Goal: Task Accomplishment & Management: Manage account settings

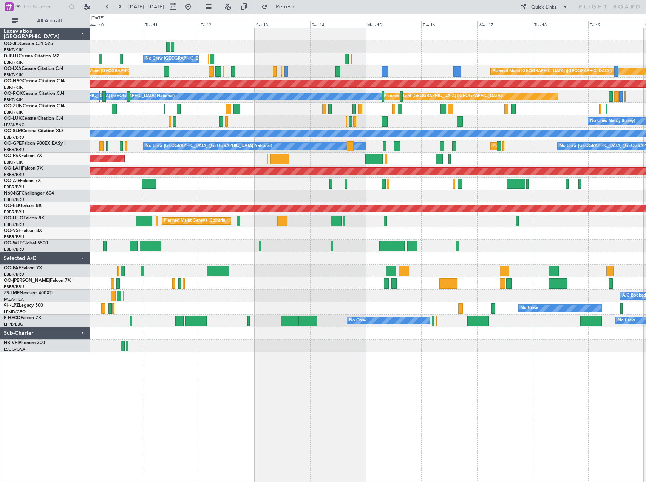
click at [252, 248] on div "No Crew [GEOGRAPHIC_DATA] ([GEOGRAPHIC_DATA] National) Planned Maint [GEOGRAPHI…" at bounding box center [368, 190] width 556 height 324
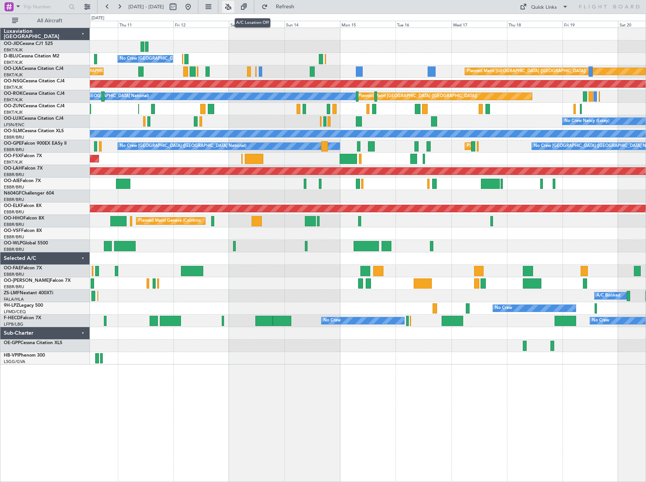
click at [234, 8] on button at bounding box center [228, 7] width 12 height 12
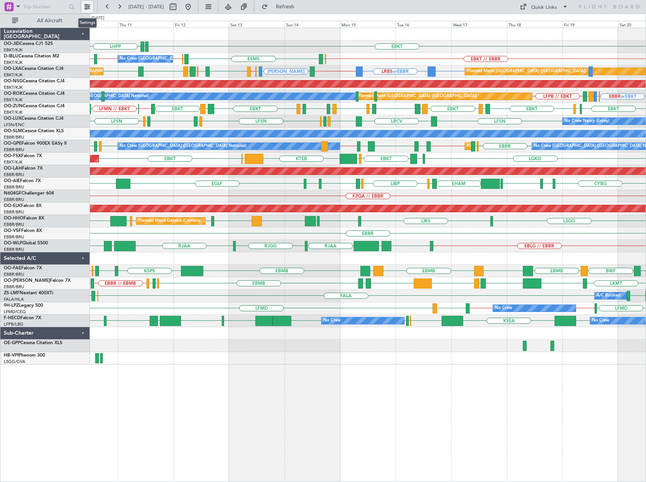
click at [85, 8] on button at bounding box center [87, 7] width 12 height 12
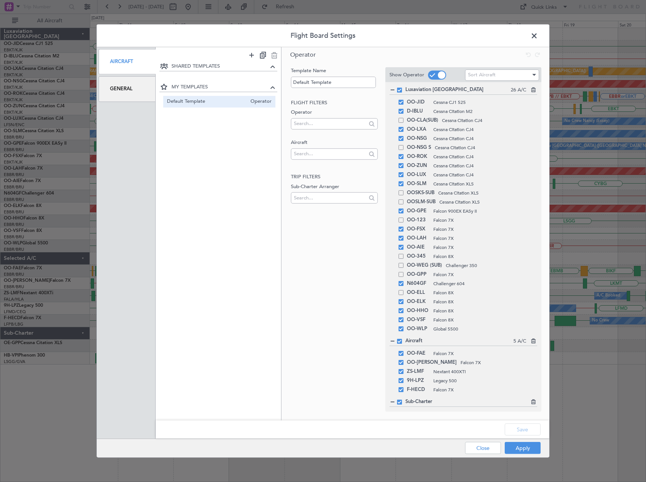
click at [129, 85] on div "General" at bounding box center [127, 88] width 57 height 25
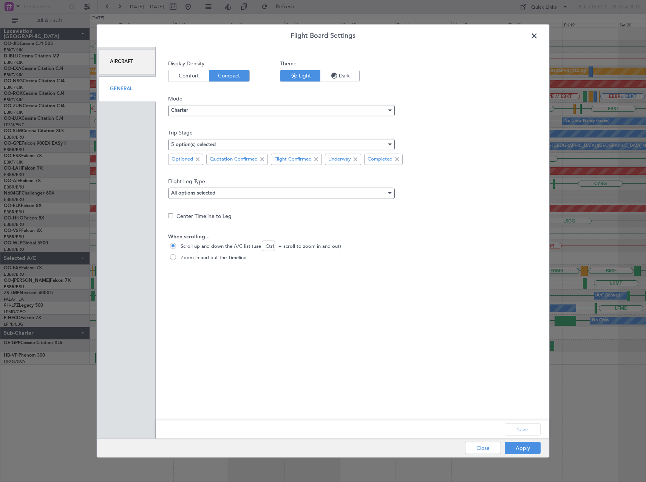
click at [189, 76] on span "Comfort" at bounding box center [189, 75] width 40 height 11
click at [521, 430] on button "Save" at bounding box center [523, 430] width 36 height 12
click at [525, 451] on button "Apply" at bounding box center [523, 448] width 36 height 12
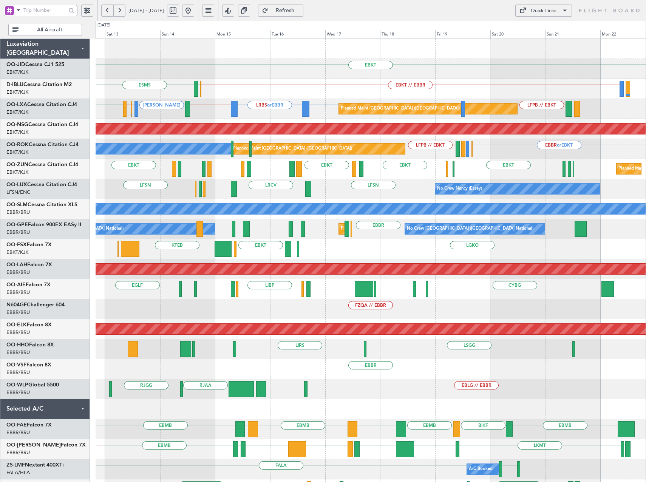
click at [370, 184] on div "EBKT EDDN LHPP EBKT // EBBR EBOS ESMS No Crew Brussels (Brussels National) EBKT…" at bounding box center [371, 309] width 550 height 541
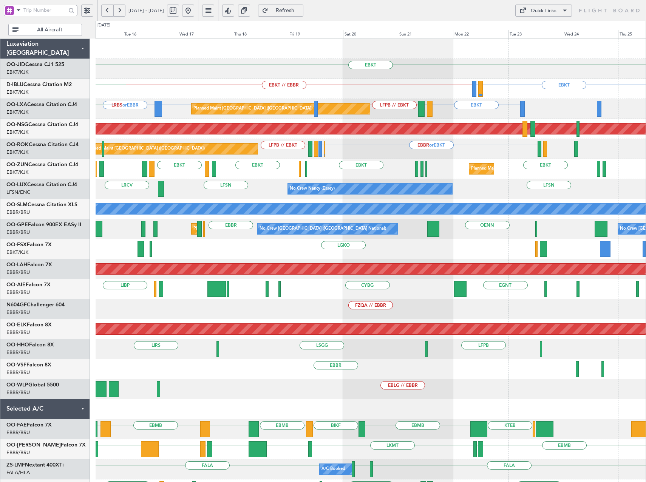
click at [274, 187] on div "EBKT EBKT LIRQ or EBKT EBKT // EBBR EBOS A/C Unavailable Brussels (Brussels Nat…" at bounding box center [371, 299] width 550 height 521
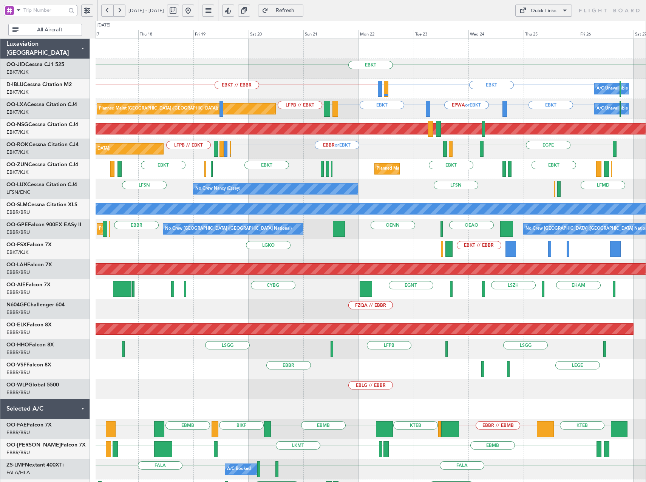
click at [446, 181] on div "EBKT Planned Maint Kortrijk-Wevelgem EBKT LIRQ or EBKT EBKT // EBBR A/C Unavail…" at bounding box center [371, 299] width 550 height 521
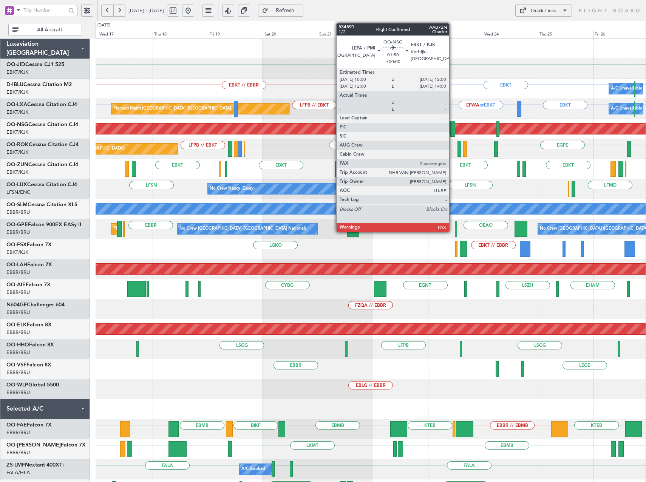
click at [453, 130] on div at bounding box center [452, 129] width 5 height 16
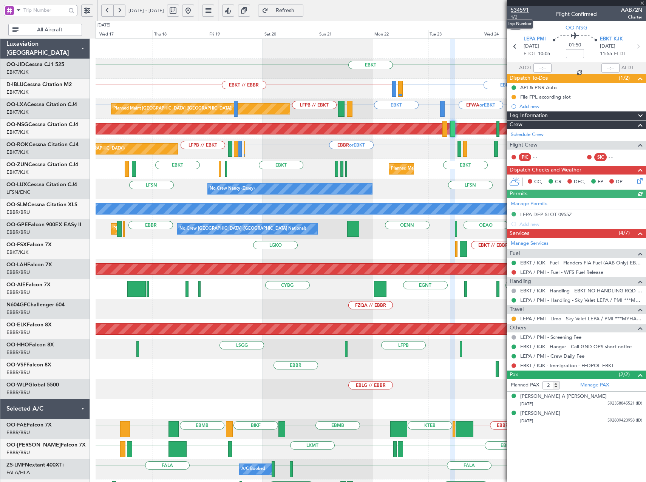
click at [519, 8] on span "534591" at bounding box center [520, 10] width 18 height 8
click at [301, 10] on span "Refresh" at bounding box center [285, 10] width 31 height 5
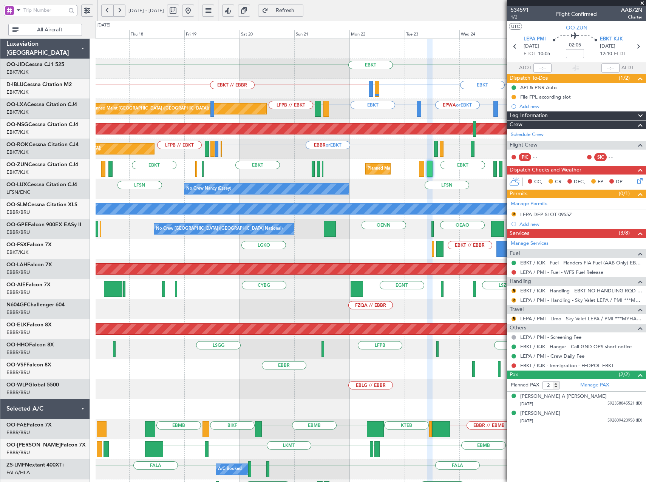
click at [401, 185] on div "EBKT Planned Maint Kortrijk-Wevelgem EBKT LIRQ or EBKT EBKT // EBBR A/C Unavail…" at bounding box center [371, 279] width 550 height 481
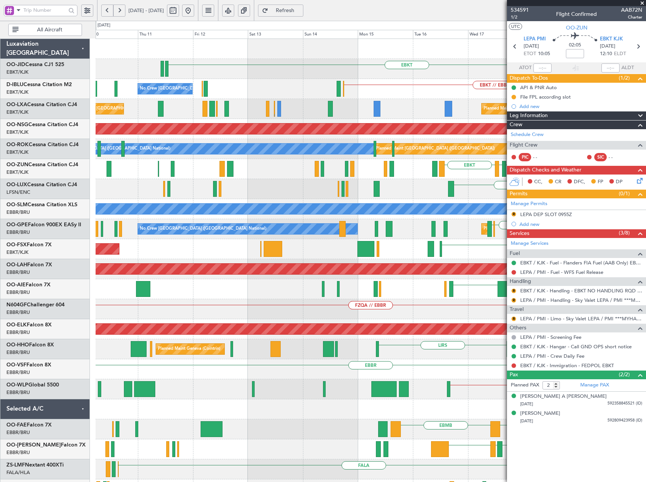
click at [506, 303] on div "EBKT EBKT // EBBR No Crew Brussels (Brussels National) LIRQ or EBKT EBKT Planne…" at bounding box center [371, 299] width 550 height 521
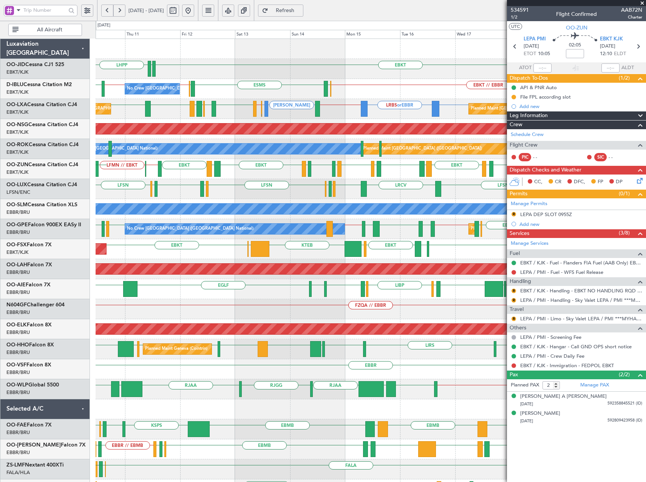
click at [142, 193] on div "No Crew Nancy (Essey) LSZH LFSN LRCV LFSN LFMN LFPB LFSN LFMD EBKT LFSN No Crew…" at bounding box center [371, 189] width 550 height 20
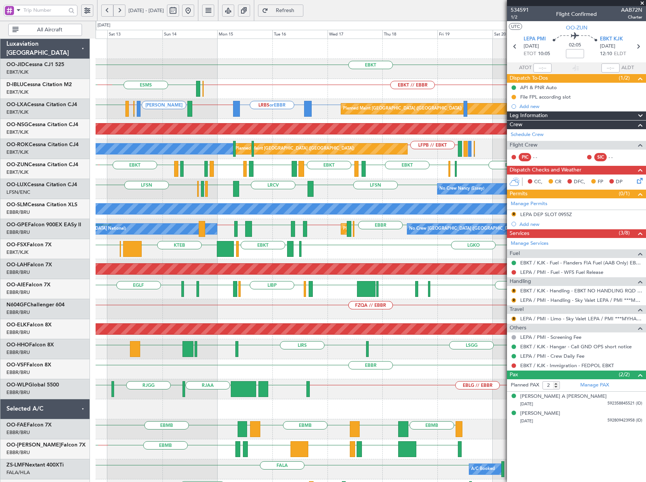
click at [264, 186] on div "EBKT EDDN LHPP EBKT // EBBR EBOS ESMS EBBR // EBKT No Crew Brussels (Brussels N…" at bounding box center [371, 309] width 550 height 541
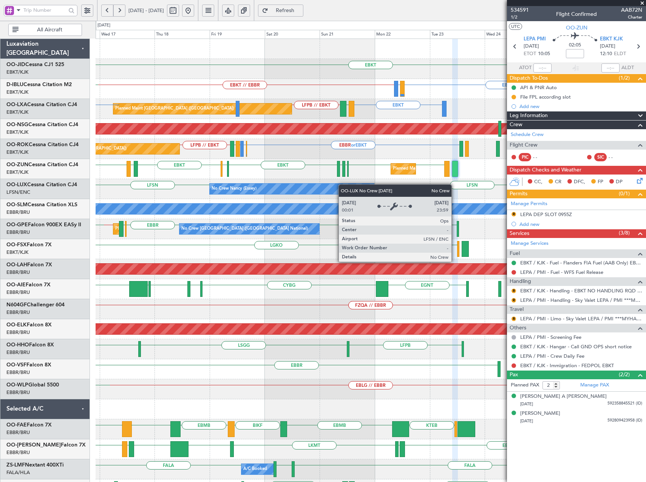
click at [230, 189] on div "EBKT Planned Maint Kortrijk-Wevelgem EBKT LIRQ or EBKT EBKT // EBBR A/C Unavail…" at bounding box center [371, 299] width 550 height 521
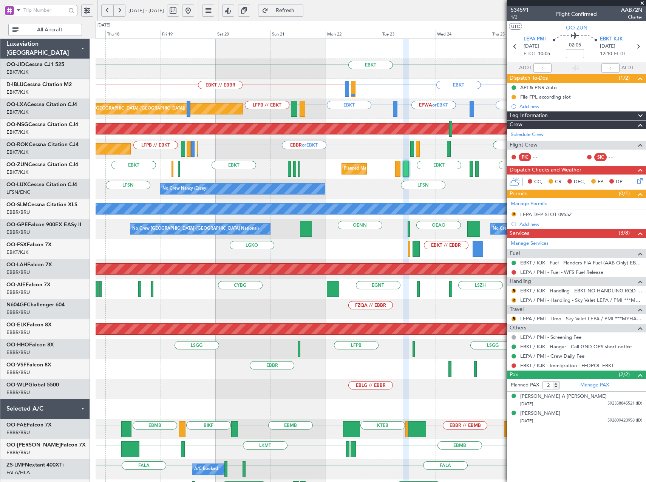
click at [424, 190] on div "EBKT Planned Maint Kortrijk-Wevelgem A/C Unavailable Brussels (Brussels Nationa…" at bounding box center [371, 299] width 550 height 521
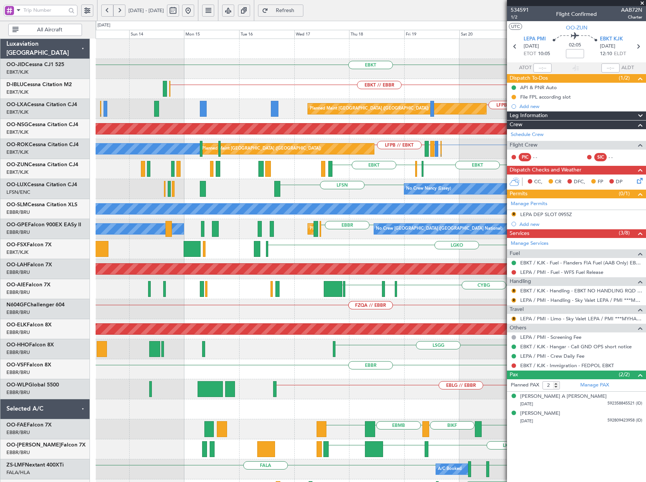
click at [454, 217] on div "EBKT EBKT // EBBR LIRQ or EBKT EBKT No Crew Brussels (Brussels National) Planne…" at bounding box center [371, 299] width 550 height 521
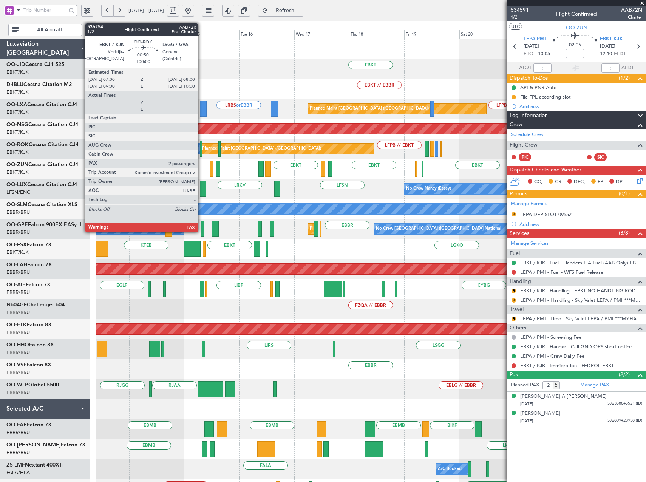
click at [201, 147] on div at bounding box center [201, 149] width 3 height 16
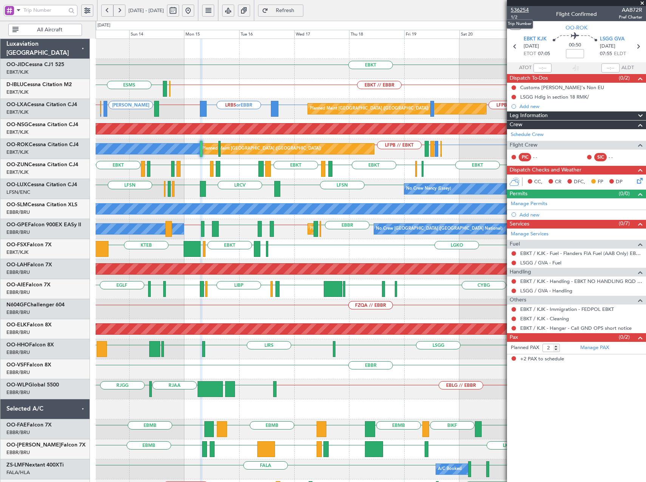
click at [526, 9] on span "536254" at bounding box center [520, 10] width 18 height 8
click at [303, 15] on button "Refresh" at bounding box center [280, 11] width 45 height 12
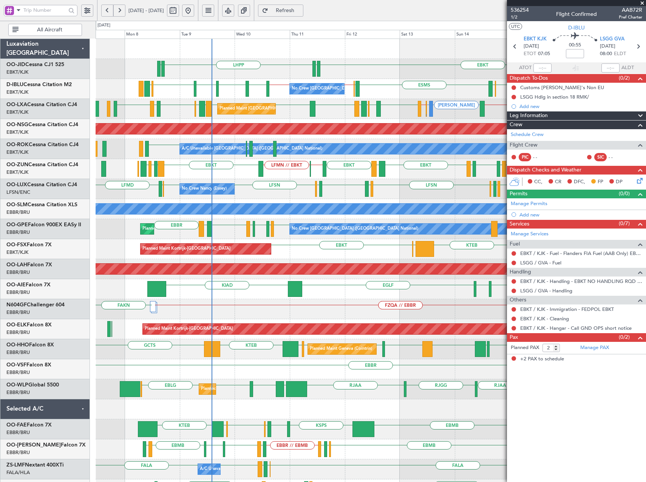
click at [175, 158] on div "A/C Unavailable Brussels (Brussels National) Planned Maint Paris (Le Bourget) E…" at bounding box center [371, 149] width 550 height 20
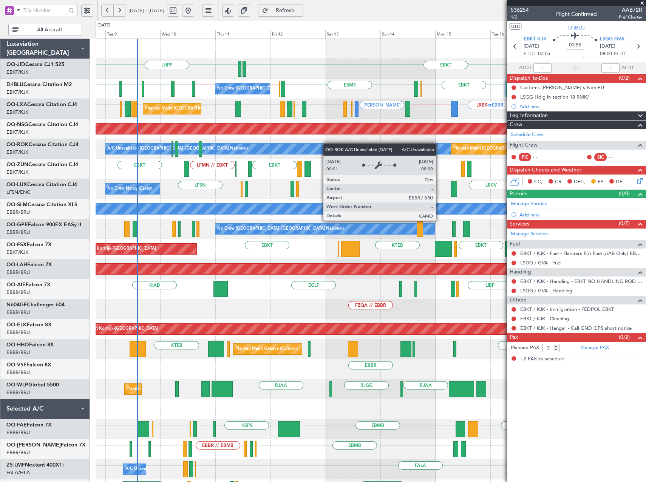
click at [264, 146] on div "A/C Unavailable Brussels (Brussels National) Planned Maint Paris (Le Bourget) E…" at bounding box center [371, 149] width 550 height 20
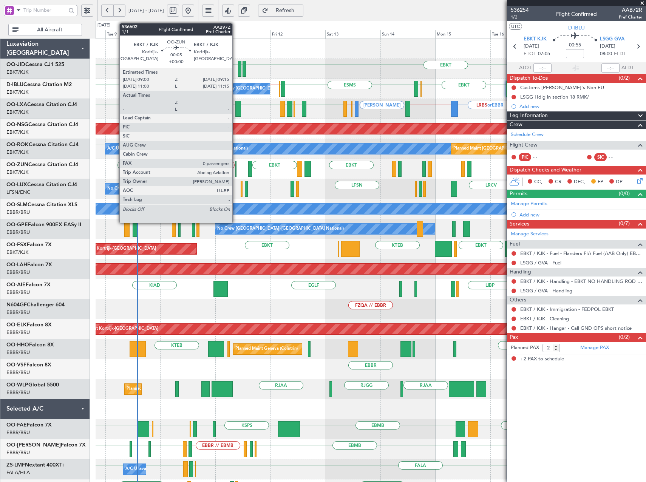
click at [236, 171] on div at bounding box center [235, 169] width 1 height 16
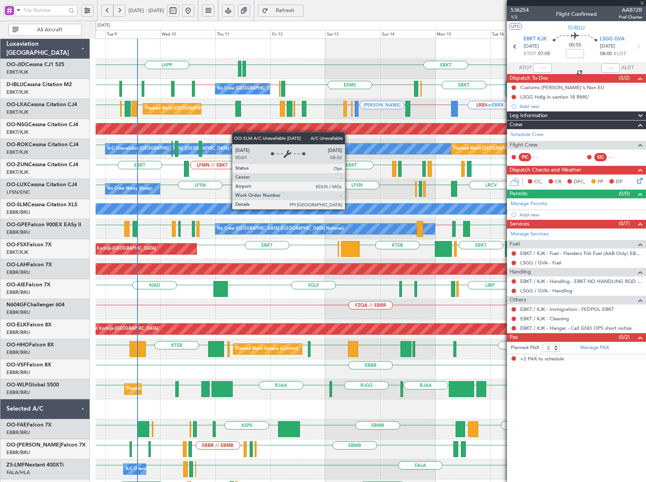
type input "0"
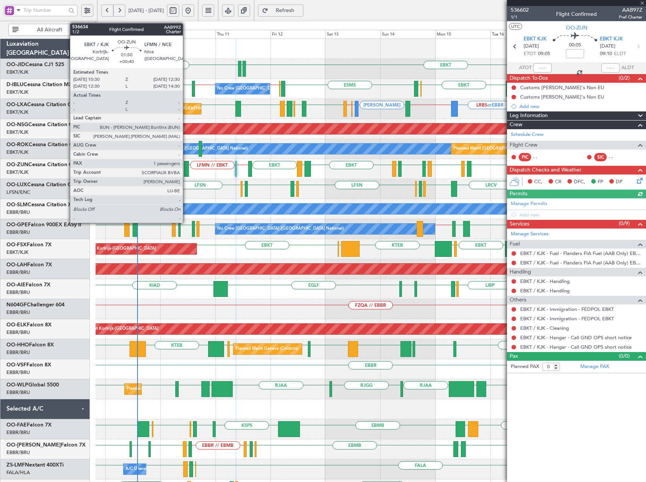
click at [186, 166] on div at bounding box center [186, 169] width 5 height 16
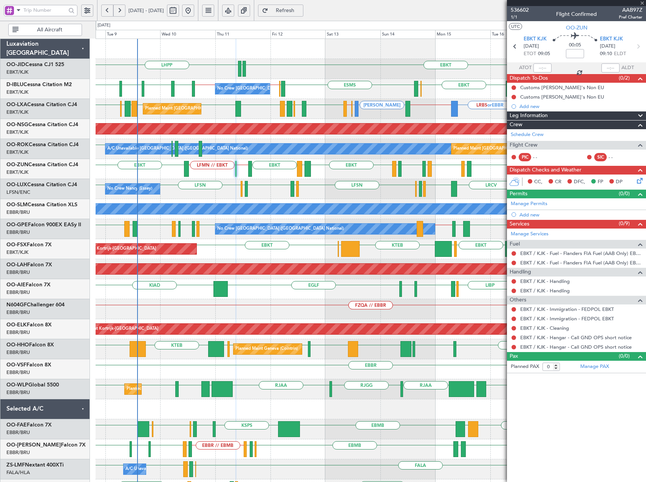
type input "+00:40"
type input "1"
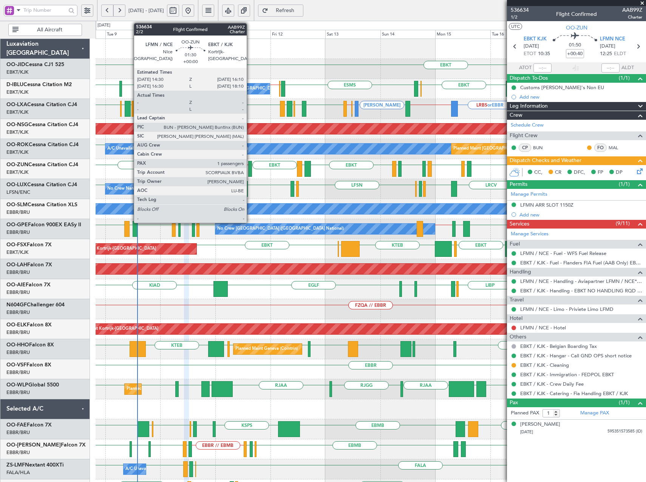
click at [250, 166] on div at bounding box center [250, 169] width 4 height 16
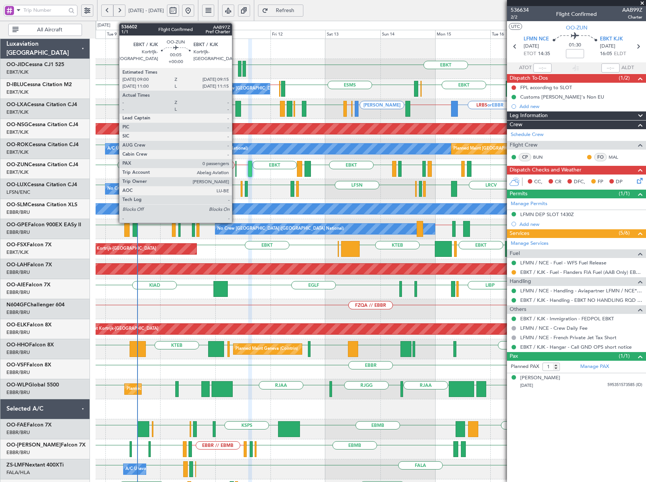
click at [235, 168] on div at bounding box center [235, 169] width 1 height 16
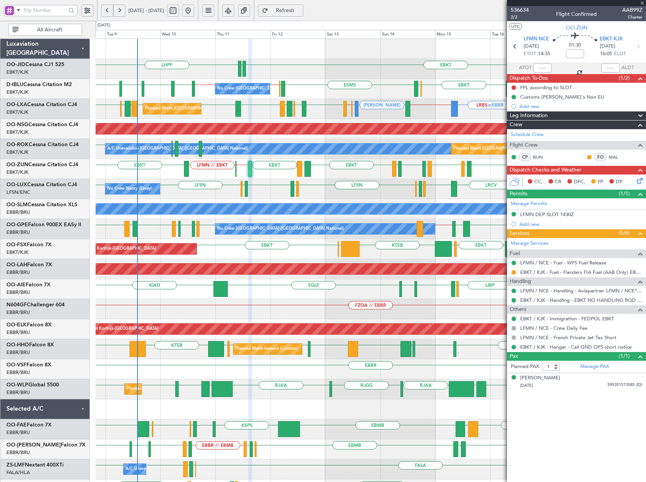
type input "0"
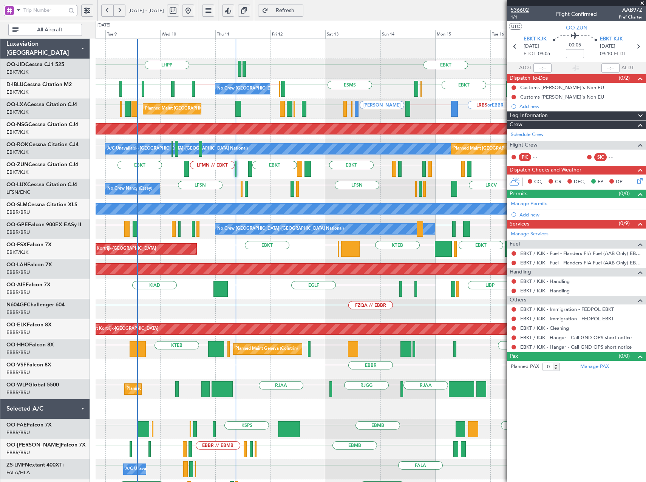
click at [525, 10] on span "536602" at bounding box center [520, 10] width 18 height 8
click at [301, 10] on span "Refresh" at bounding box center [285, 10] width 31 height 5
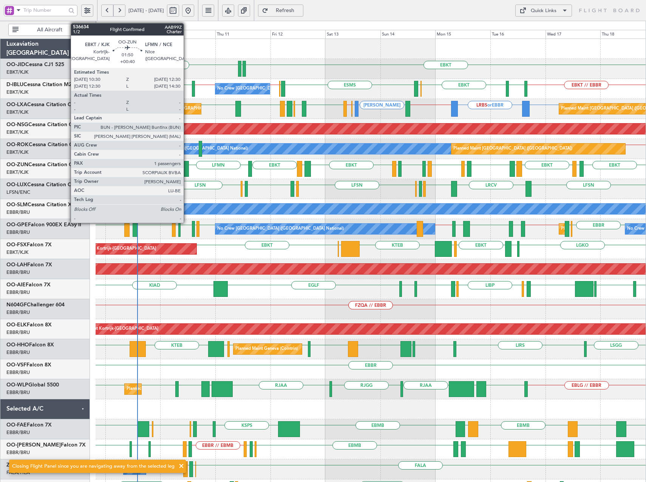
click at [187, 169] on div at bounding box center [186, 169] width 5 height 16
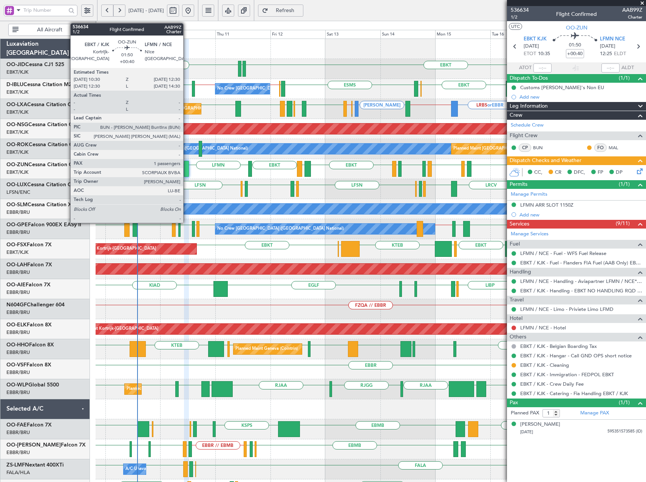
click at [187, 169] on div at bounding box center [186, 169] width 5 height 16
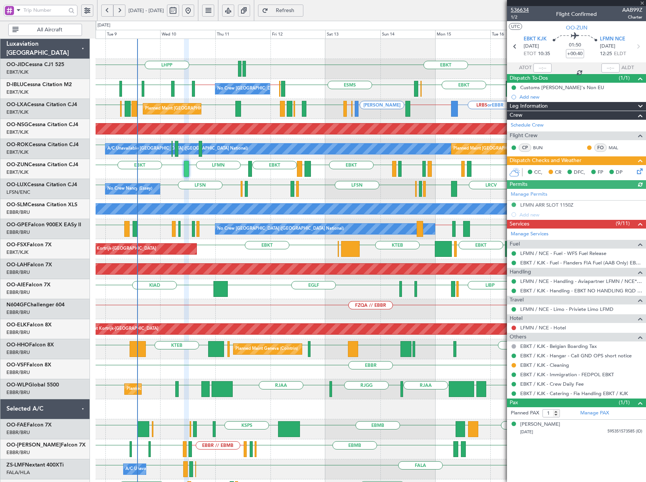
click at [524, 9] on span "536634" at bounding box center [520, 10] width 18 height 8
click at [301, 11] on span "Refresh" at bounding box center [285, 10] width 31 height 5
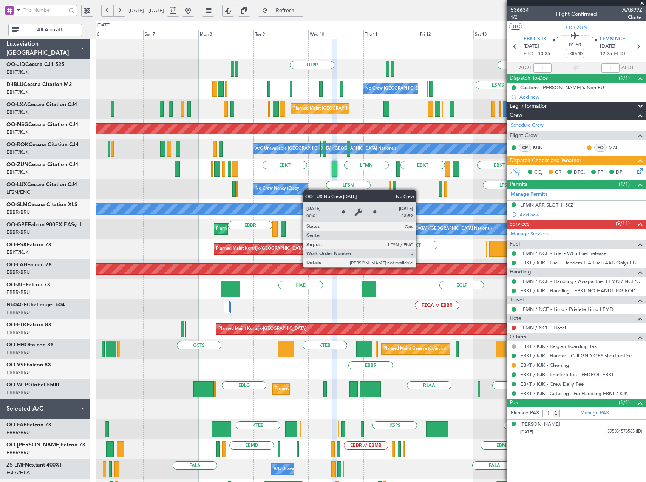
click at [311, 190] on div "EBKT EDDN LHPP EBKT // EBBR LSZH EBKT EGNJ EBKT EBKT EBOS ESMS EBOS EBBR // EBK…" at bounding box center [371, 309] width 550 height 541
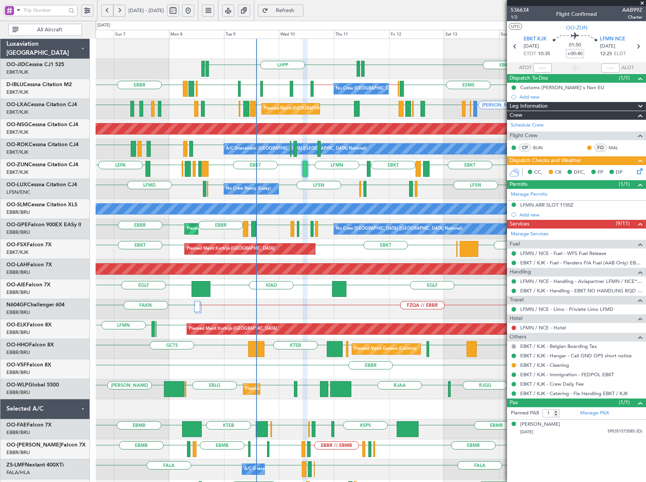
click at [291, 184] on div "EBKT EDDN LHPP EDDN No Crew Brussels (Brussels National) EBBR EBKT // EBBR LSZH…" at bounding box center [371, 299] width 550 height 521
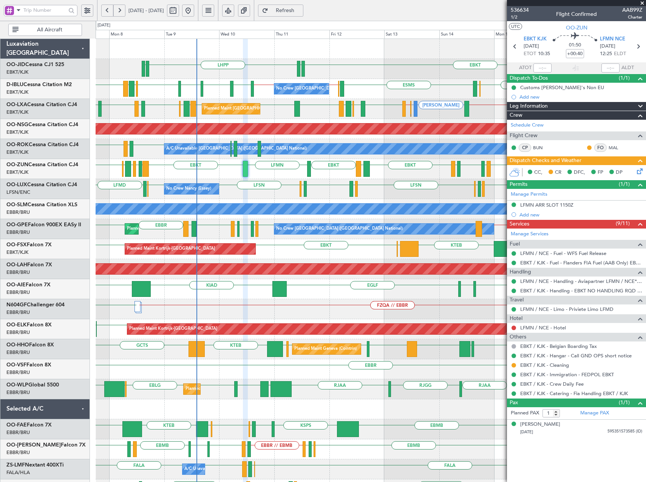
click at [372, 111] on div "Planned Maint Brussels (Brussels National) LRBS or EBBR EBBR // EBKT LEIB LIMJ …" at bounding box center [371, 109] width 550 height 20
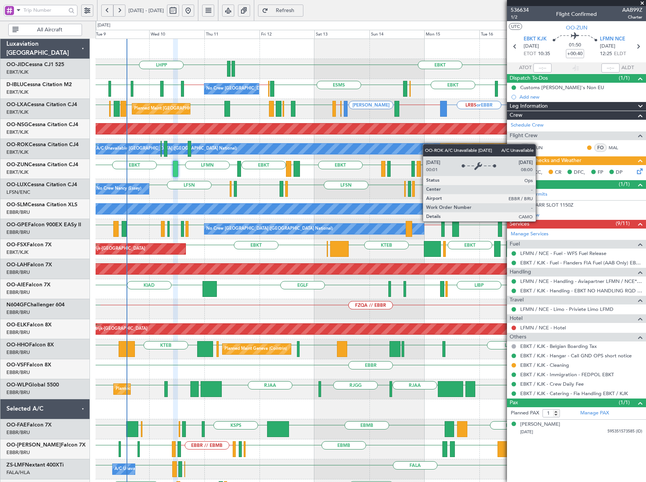
click at [376, 143] on div "EBKT EDDN LHPP EDDN No Crew Brussels (Brussels National) EBKT // EBBR EBKT // E…" at bounding box center [371, 299] width 550 height 521
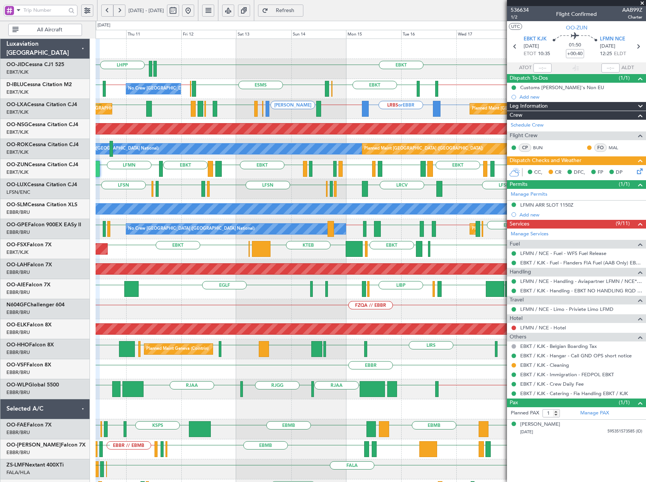
click at [282, 185] on div "EBKT EDDN LHPP No Crew Brussels (Brussels National) EBKT // EBBR EBKT // EBBR L…" at bounding box center [371, 309] width 550 height 541
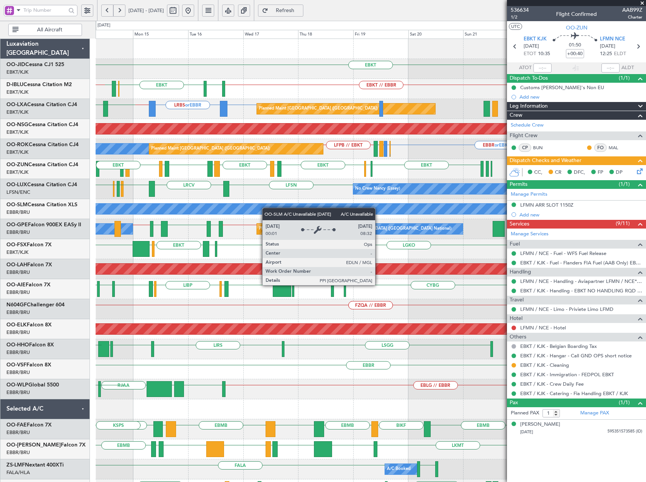
click at [158, 211] on div "EBKT EBKT // EBBR LSGG EBKT EBOS ESMS EBOS EBBR // EBKT A/C Unavailable Brussel…" at bounding box center [371, 309] width 550 height 541
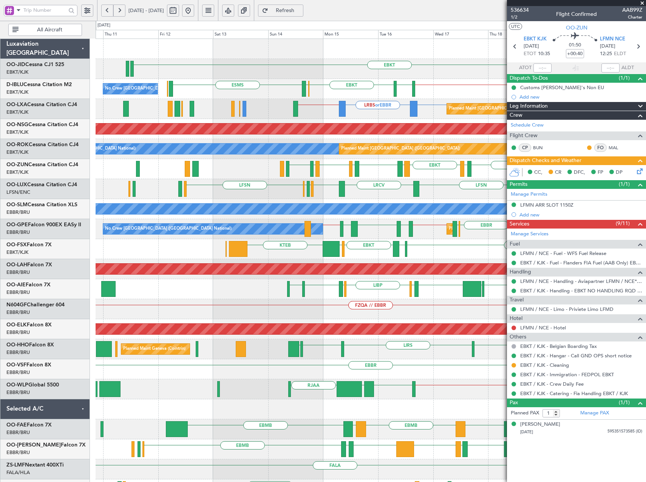
click at [524, 163] on fb-app "14 Sep 2025 - 24 Sep 2025 Refresh Quick Links All Aircraft EBKT EBKT // EBBR LS…" at bounding box center [323, 249] width 646 height 480
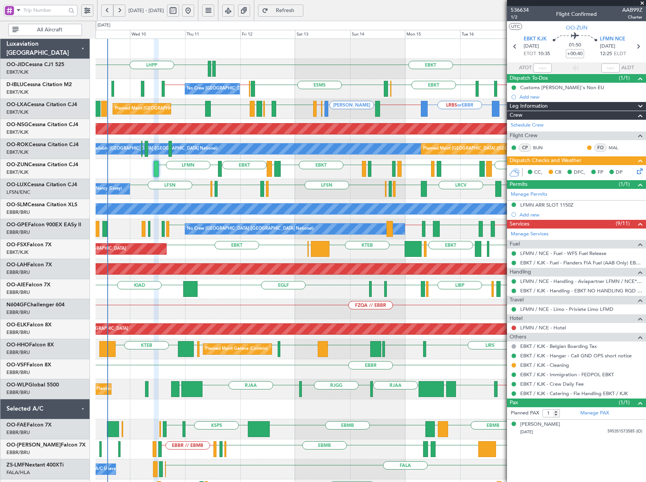
click at [249, 193] on div "EBKT EDDN LHPP No Crew Brussels (Brussels National) EBKT // EBBR EBKT // EBBR L…" at bounding box center [371, 299] width 550 height 521
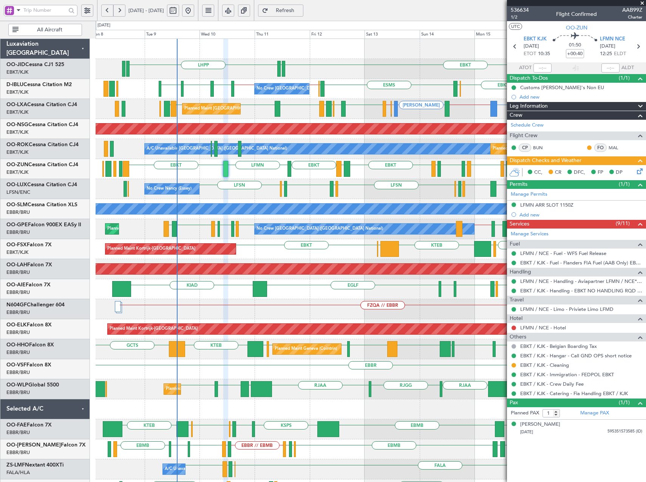
click at [248, 185] on div "EBKT EDDN LHPP No Crew Brussels (Brussels National) EBKT // EBBR EBKT // EBBR L…" at bounding box center [371, 309] width 550 height 541
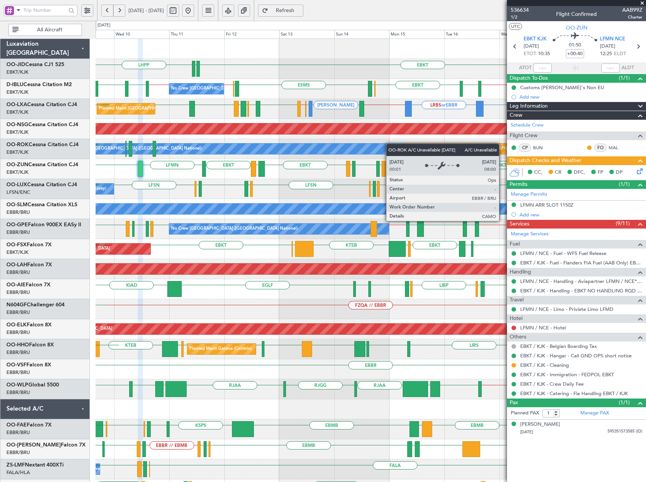
click at [327, 152] on div "A/C Unavailable Brussels (Brussels National) Planned Maint Paris (Le Bourget) E…" at bounding box center [371, 149] width 550 height 20
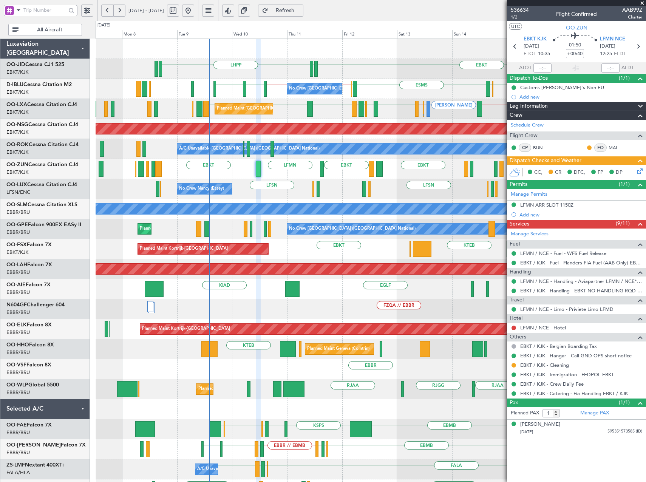
click at [515, 177] on fb-app "09 Sep 2025 - 19 Sep 2025 Refresh Quick Links All Aircraft EBKT EDDN LHPP No Cr…" at bounding box center [323, 249] width 646 height 480
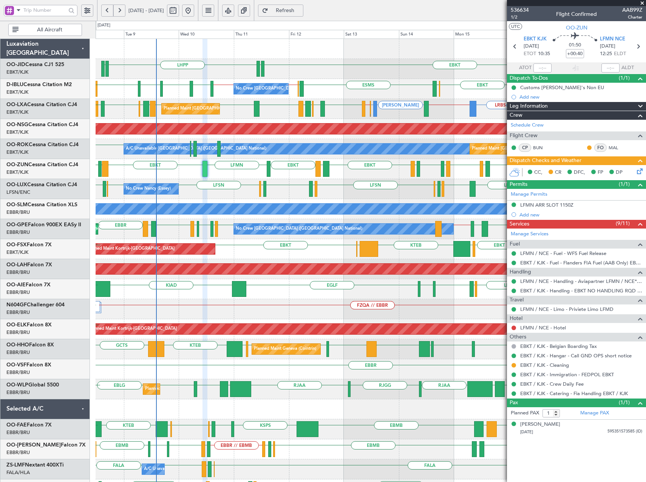
click at [370, 199] on div "EBKT EDDN LHPP EDDN No Crew Brussels (Brussels National) EBKT // EBBR EBKT // E…" at bounding box center [371, 299] width 550 height 521
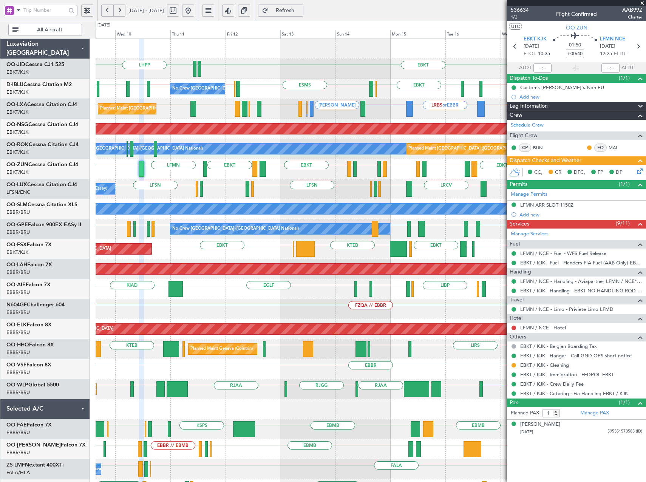
click at [322, 191] on div "No Crew Nancy (Essey) LSZH LFSN LFSN LRCV LFSN LFMN LFPB LFSN LFMD EBKT No Crew…" at bounding box center [371, 189] width 550 height 20
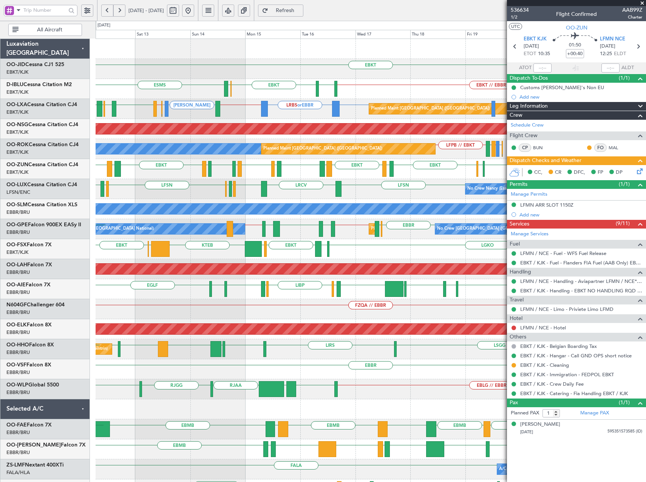
click at [315, 197] on div "No Crew Nancy (Essey) LFSN LRCV LFSN LFMN LFPB LFSN LFMD EBKT LSZH LFSN No Crew…" at bounding box center [371, 189] width 550 height 20
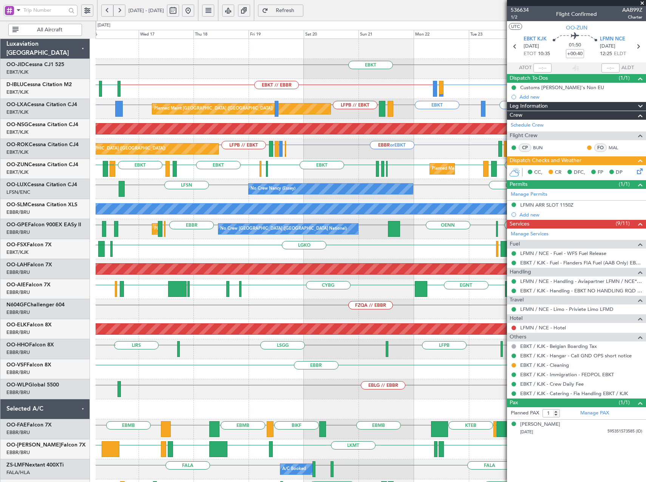
click at [328, 175] on div "Planned Maint Kortrijk-Wevelgem EBKT LFPG LFMN EBKT EDDF EBKT LFMD EBKT EBKT LE…" at bounding box center [371, 169] width 550 height 20
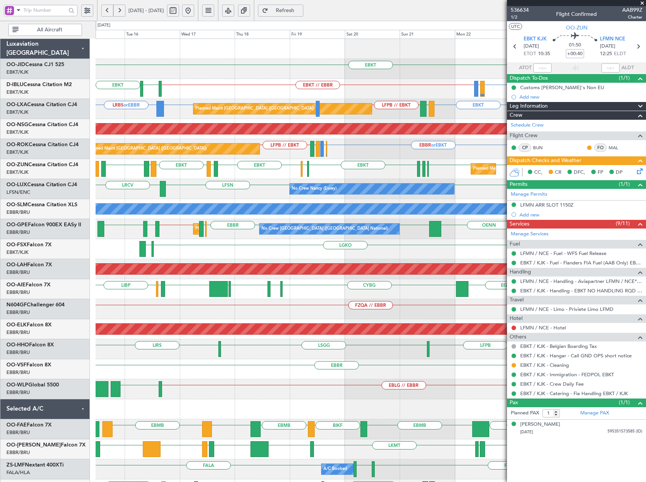
click at [245, 171] on div "Planned Maint Kortrijk-Wevelgem EBKT LFPG LFMN EBKT EDDF EBKT LFMD EBKT EBKT LF…" at bounding box center [371, 169] width 550 height 20
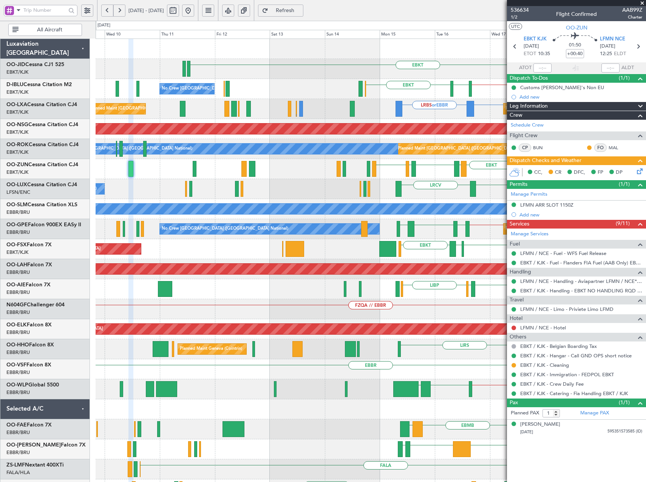
click at [495, 224] on div "EBKT EBKT // EBBR LSGG EBKT No Crew Brussels (Brussels National) Planned Maint …" at bounding box center [371, 299] width 550 height 521
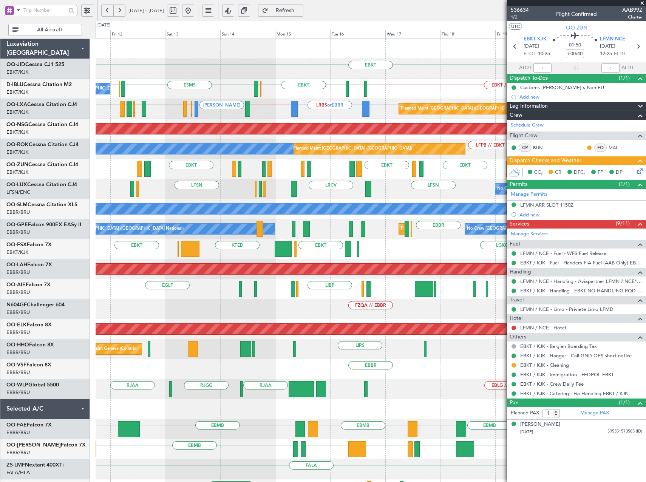
click at [332, 202] on div "EBKT EDDN LHPP No Crew Brussels (Brussels National) EBKT // EBBR LSGG EBKT EBOS…" at bounding box center [371, 309] width 550 height 541
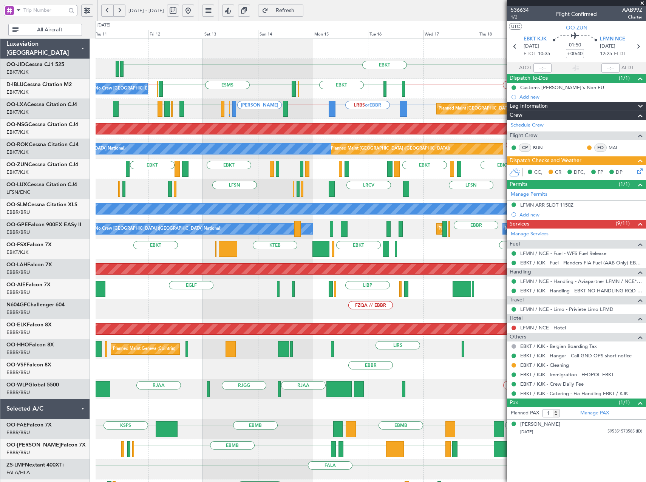
click at [373, 196] on div "No Crew Nancy (Essey) LFSN LRCV LFSN LFMN LFPB LFSN LFMD EBKT No Crew Nancy (Es…" at bounding box center [371, 189] width 550 height 20
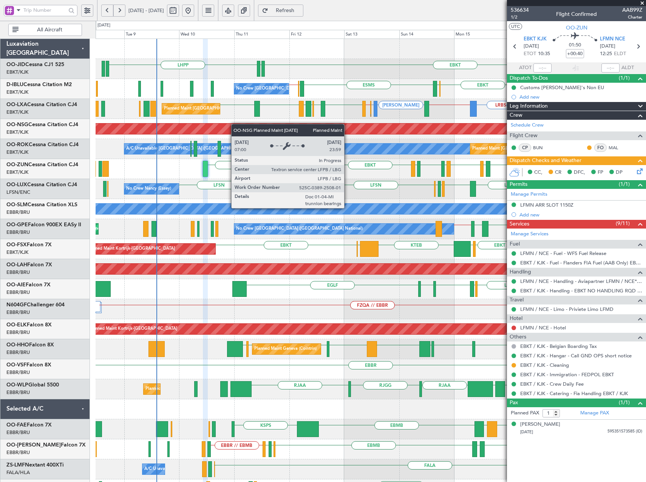
click at [332, 132] on div "EBKT EDDN LHPP EBKT // EBBR LSGG EBKT EBOS ESMS EBOS EBBR // EBKT No Crew Bruss…" at bounding box center [371, 299] width 550 height 521
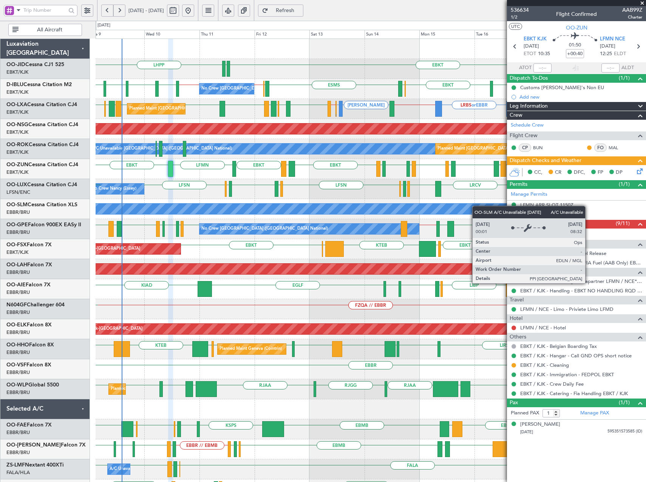
click at [325, 211] on div "EBKT EDDN LHPP EDDN No Crew Brussels (Brussels National) EBKT // EBBR LSZH EBKT…" at bounding box center [371, 309] width 550 height 541
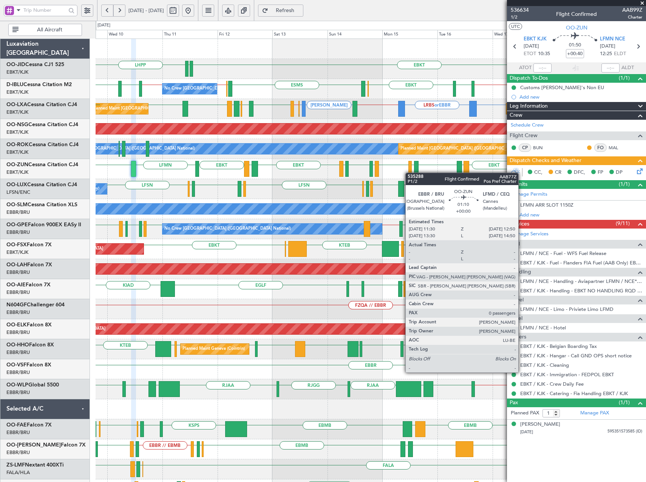
click at [409, 173] on div at bounding box center [410, 169] width 3 height 16
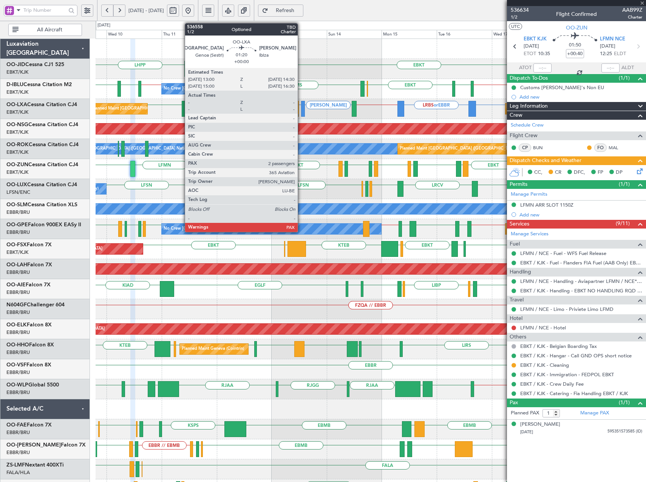
type input "0"
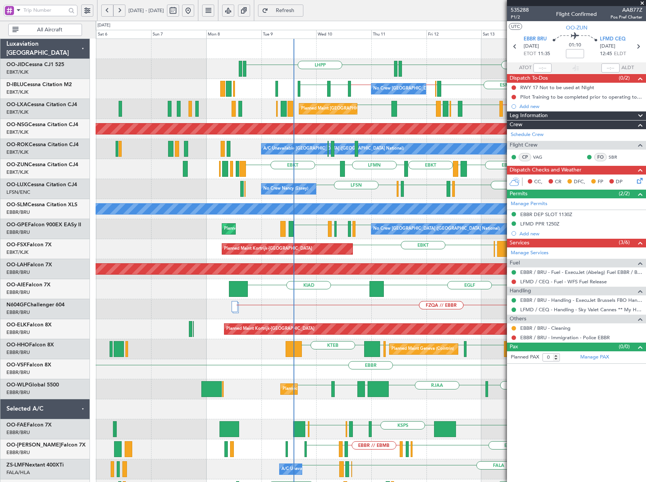
click at [371, 222] on div "EBKT EDDN LHPP EBKT // EBBR LSZH EBKT EBKT EBOS ESMS EBOS EBBR // EBKT No Crew …" at bounding box center [371, 309] width 550 height 541
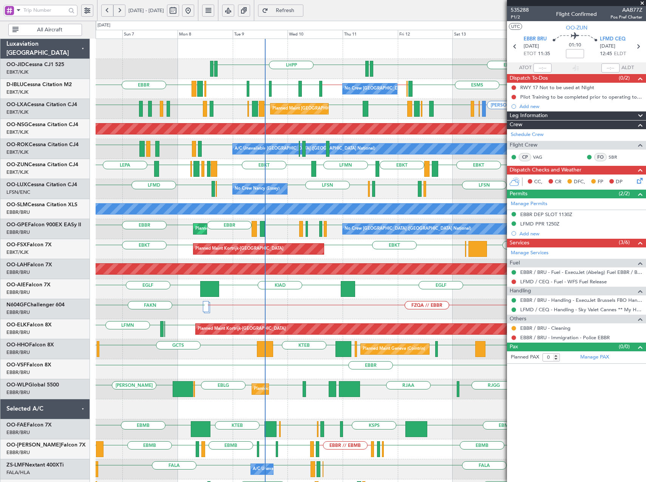
click at [284, 236] on div "No Crew Brussels (Brussels National) Planned Maint Brussels (Brussels National)…" at bounding box center [371, 229] width 550 height 20
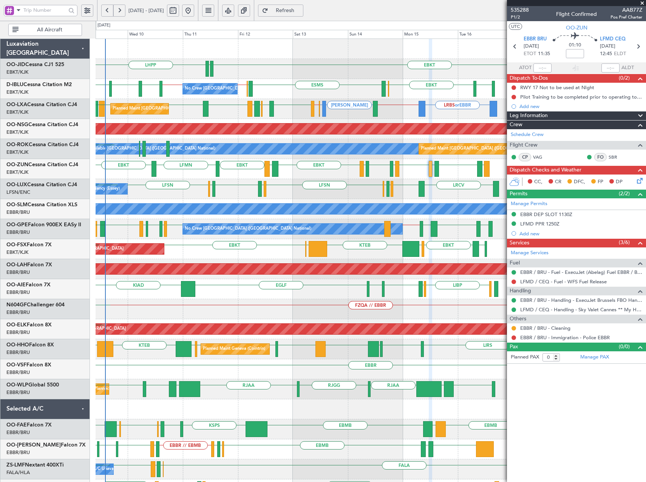
click at [216, 255] on div "EBKT EDDN LHPP EDDN No Crew Brussels (Brussels National) EBKT // EBBR LSZH EBKT…" at bounding box center [371, 299] width 550 height 521
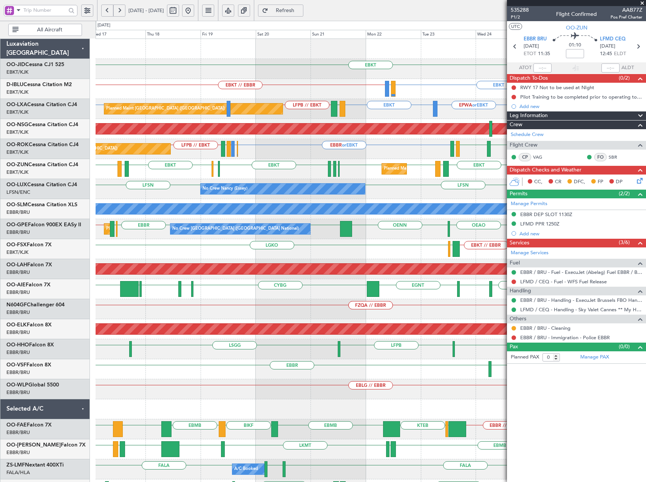
click at [242, 247] on div "EBKT Planned Maint Kortrijk-Wevelgem A/C Unavailable Brussels (Brussels Nationa…" at bounding box center [371, 309] width 550 height 541
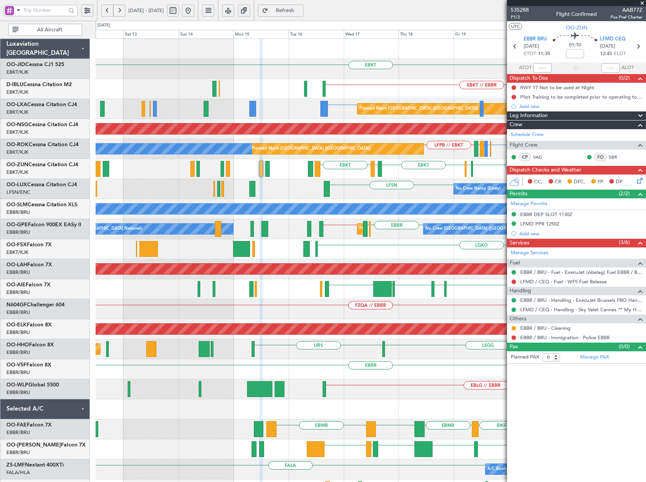
click at [435, 118] on div "EBKT EBKT // EBBR LIRQ or EBKT No Crew Brussels (Brussels National) EBKT Planne…" at bounding box center [371, 299] width 550 height 521
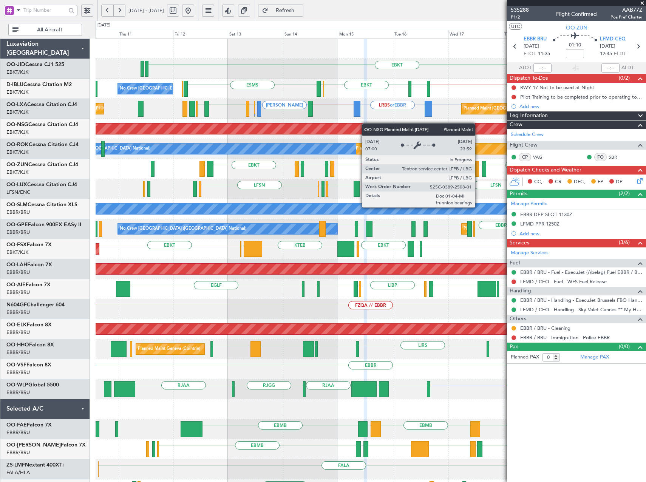
click at [372, 124] on div "EBKT EBKT // EBBR LSGG EBKT EBOS ESMS No Crew Brussels (Brussels National) LIRQ…" at bounding box center [371, 299] width 550 height 521
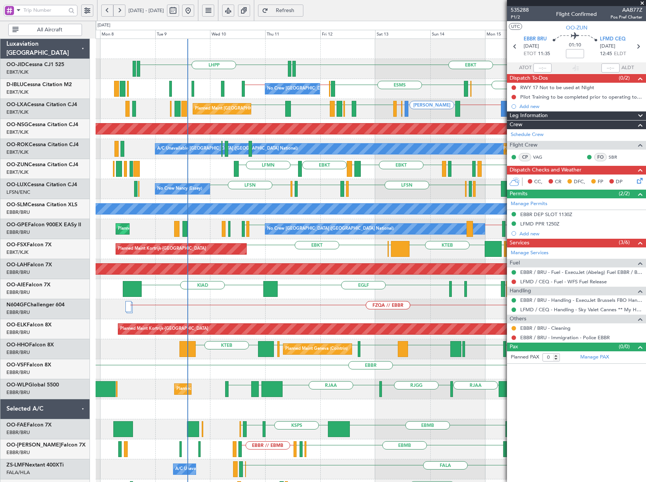
click at [314, 180] on div "EBKT EDDN LHPP No Crew Brussels (Brussels National) EBKT // EBBR EBKT // EBBR L…" at bounding box center [371, 309] width 550 height 541
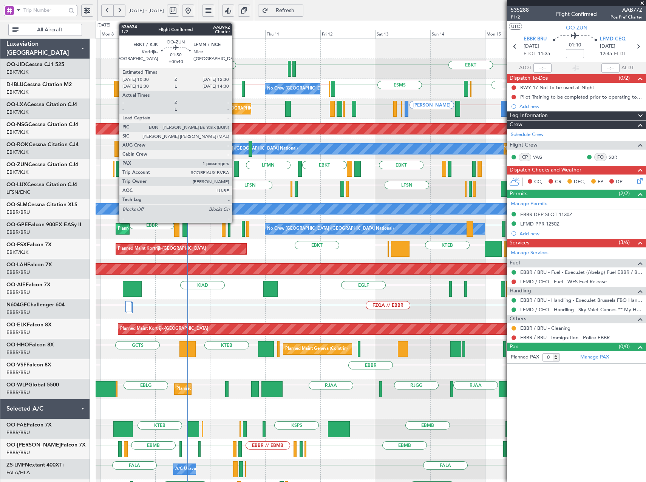
click at [235, 172] on div at bounding box center [236, 169] width 5 height 16
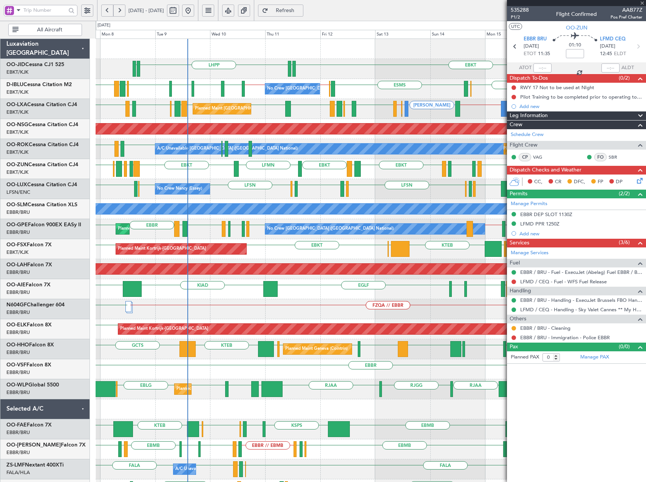
type input "+00:40"
type input "1"
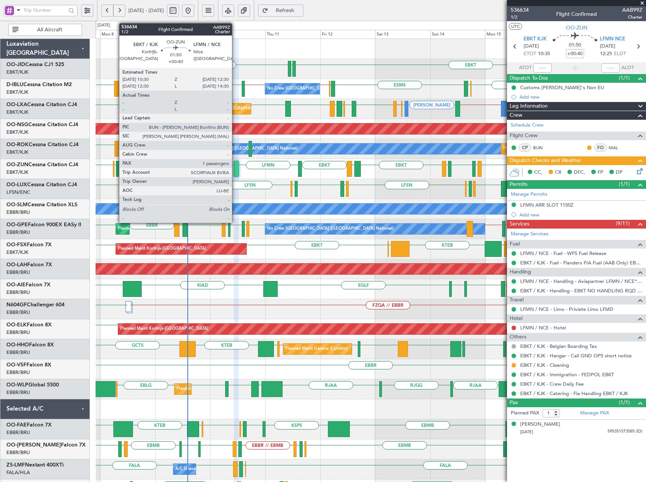
click at [235, 170] on div at bounding box center [236, 169] width 5 height 16
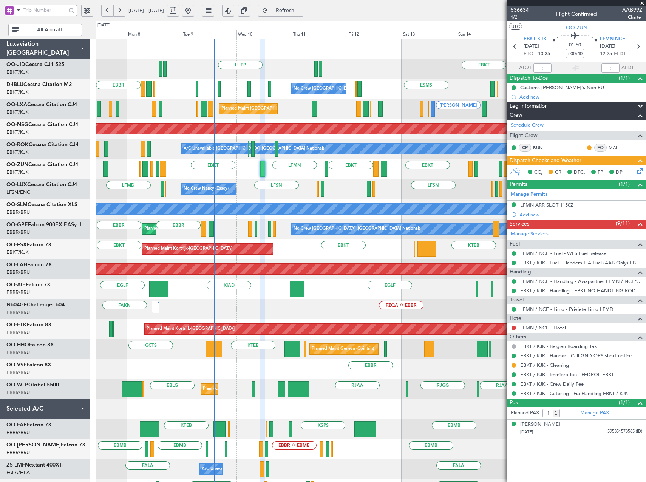
click at [305, 183] on div "EBKT EDDN LHPP EDDN EBKT // EBBR EBKT // EBBR LSZH EBKT EGNJ EBKT EGWU LIRZ EBB…" at bounding box center [371, 299] width 550 height 521
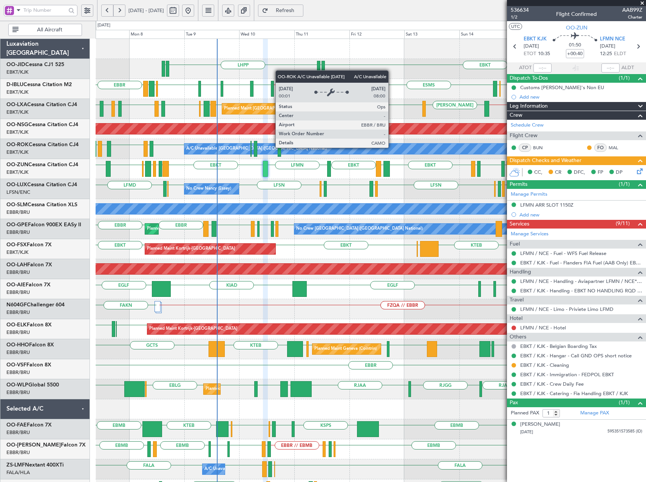
click at [149, 173] on div "EBKT EDDN LHPP EDDN EBKT // EBBR LSGG EBKT EBOS ESMS EBOS EBBR // EBKT EBKT // …" at bounding box center [371, 299] width 550 height 521
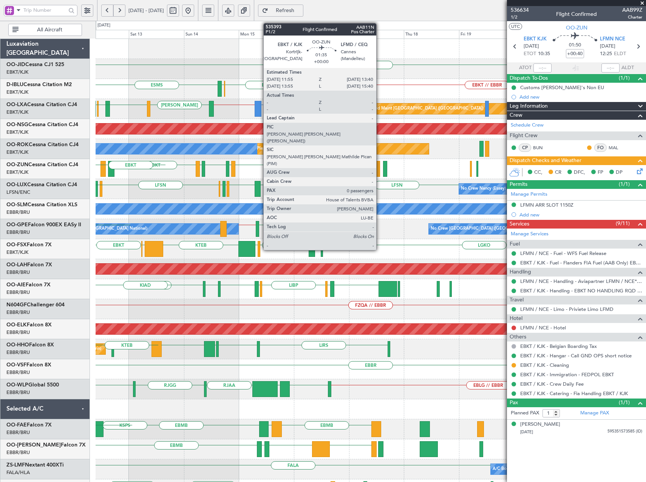
click at [43, 180] on div "EBKT EDDN LHPP EBKT // EBBR LSGG EBKT EBOS ESMS LSZH EBKT // EBBR No Crew Bruss…" at bounding box center [323, 255] width 646 height 469
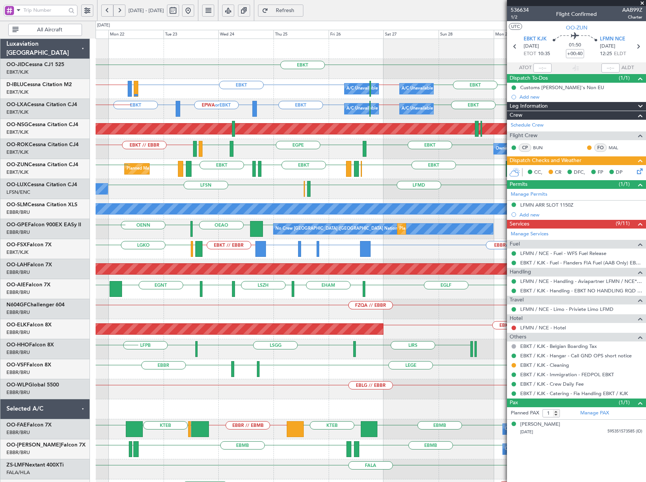
click at [92, 199] on div "EBKT Planned Maint Kortrijk-Wevelgem A/C Unavailable Brussels (Brussels Nationa…" at bounding box center [323, 255] width 646 height 469
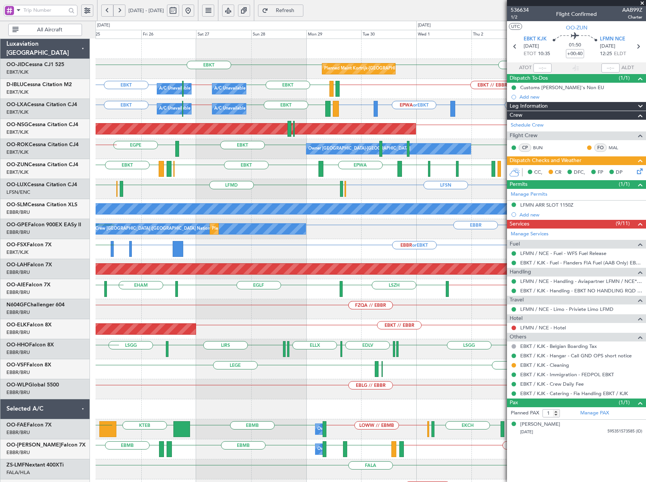
click at [263, 172] on div "EBKT EBKT Planned Maint Kortrijk-Wevelgem EBKT EBKT // EBBR LFTH EBKT EBBR // E…" at bounding box center [371, 279] width 550 height 481
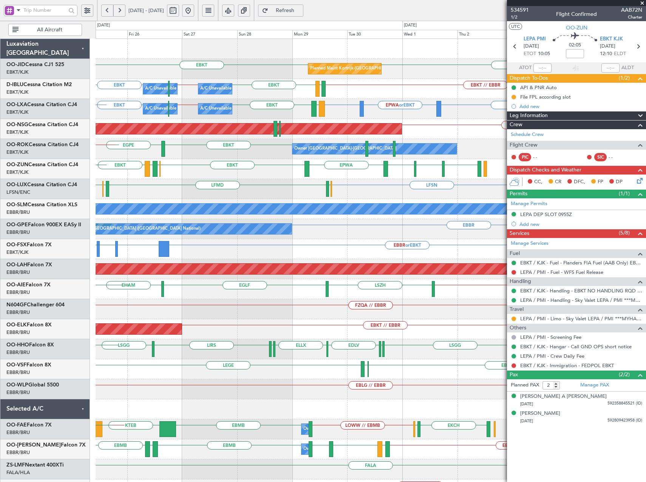
click at [202, 148] on div "EBKT EBKT Planned Maint [GEOGRAPHIC_DATA]-[GEOGRAPHIC_DATA] EBKT // EBBR EBKT L…" at bounding box center [371, 279] width 550 height 481
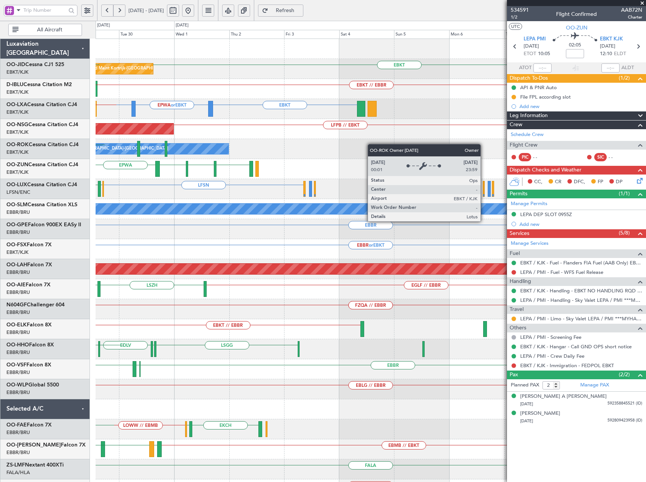
click at [190, 149] on div "Owner [GEOGRAPHIC_DATA]-[GEOGRAPHIC_DATA] EBKT" at bounding box center [371, 149] width 550 height 20
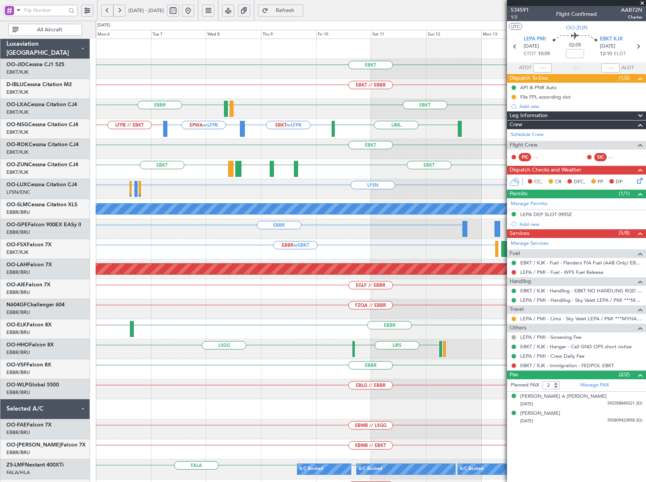
click at [213, 150] on div "EBKT" at bounding box center [371, 149] width 550 height 20
click at [239, 150] on div "EBKT" at bounding box center [371, 149] width 550 height 20
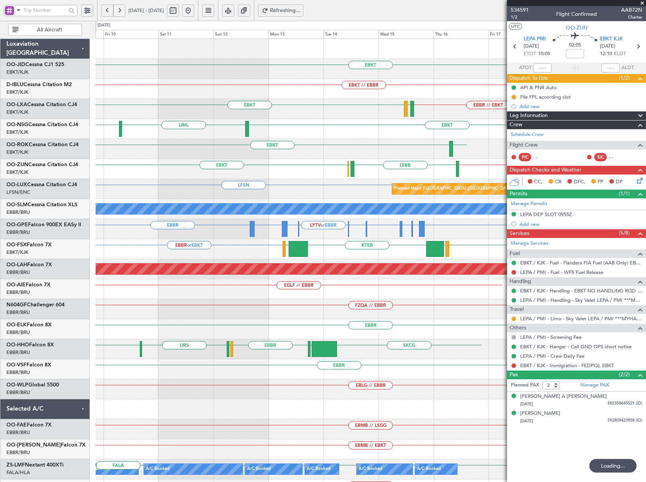
click at [313, 141] on div "EBKT EBKT // EBBR EBKT EBBR // EBKT LFTH LFTH [GEOGRAPHIC_DATA] EBKT or LFPB LI…" at bounding box center [371, 279] width 550 height 481
click at [327, 138] on div "EBKT or LFPB LIML EBKT EPWA or LFPB" at bounding box center [371, 129] width 550 height 20
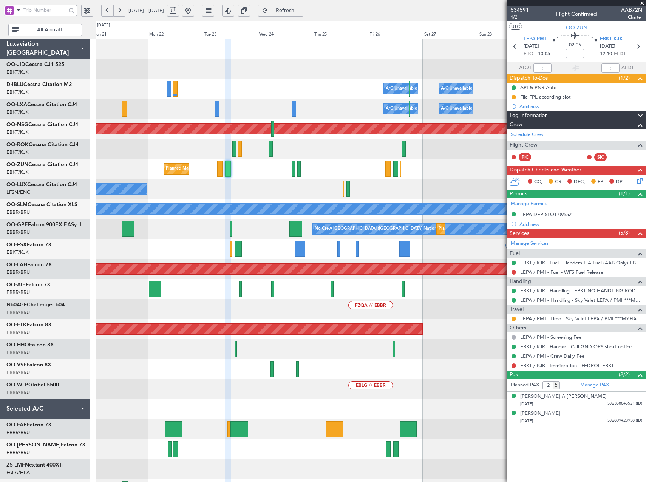
click at [646, 232] on html "[DATE] - [DATE] Refresh Quick Links All Aircraft EBKT Planned Maint [GEOGRAPHIC…" at bounding box center [323, 244] width 646 height 489
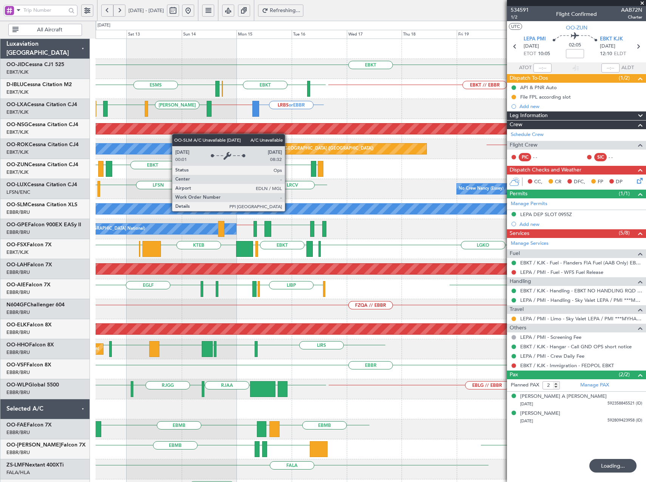
click at [384, 224] on div "EBKT EBKT // EBBR LIRQ or EBKT [GEOGRAPHIC_DATA] EBKT EBOS ESMS No Crew [GEOGRA…" at bounding box center [371, 279] width 550 height 481
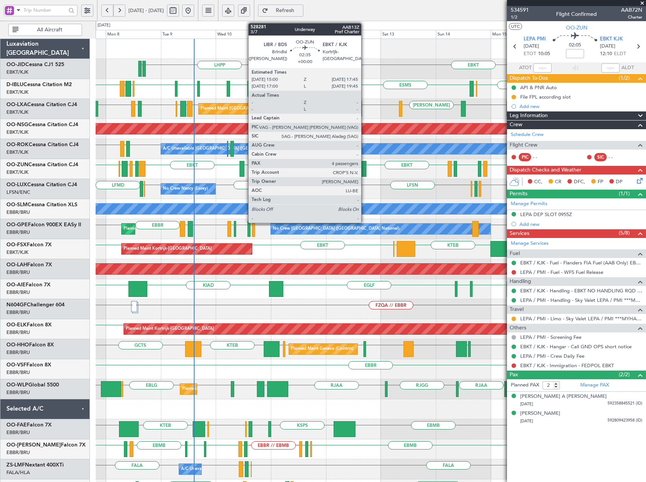
click at [365, 173] on div at bounding box center [363, 169] width 6 height 16
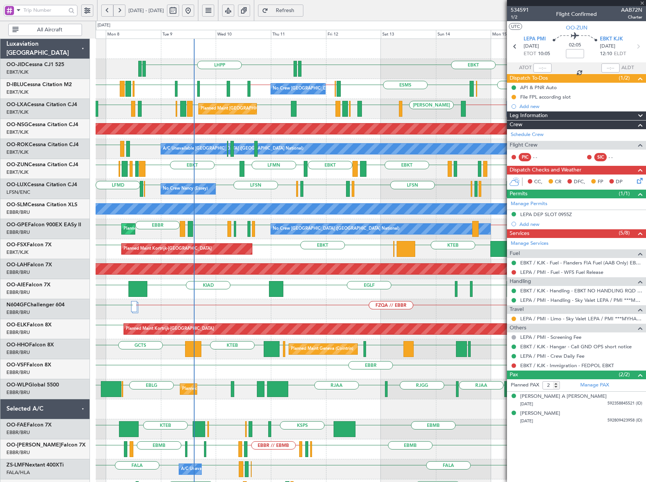
type input "4"
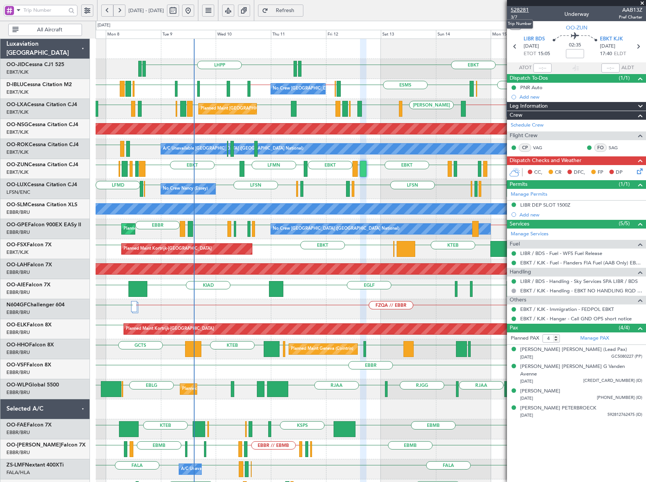
click at [523, 11] on span "528281" at bounding box center [520, 10] width 18 height 8
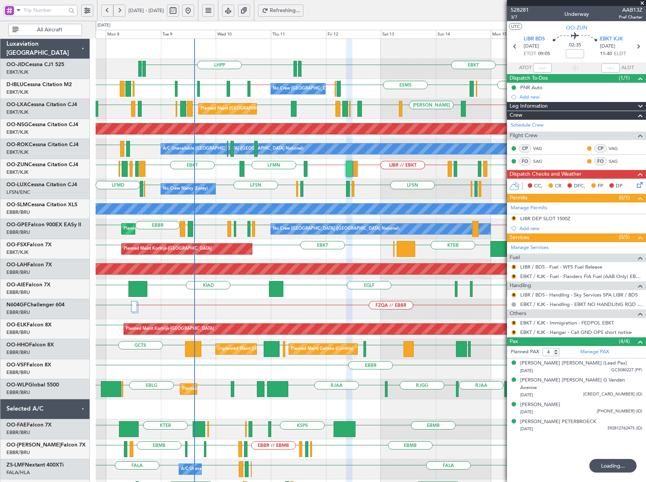
click at [301, 10] on span "Refreshing..." at bounding box center [285, 10] width 31 height 5
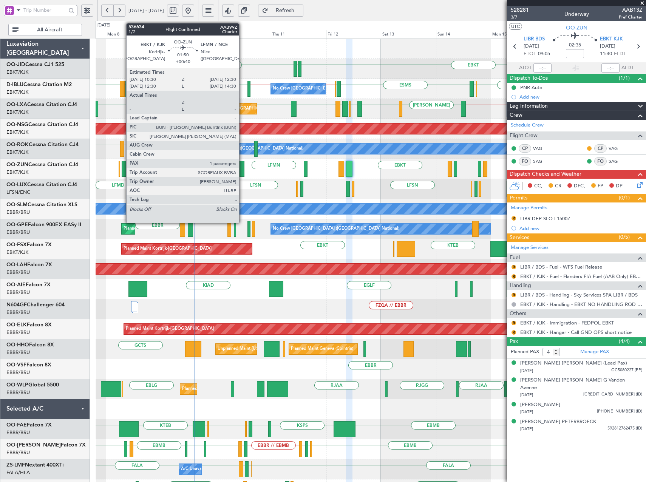
click at [243, 167] on div at bounding box center [242, 169] width 5 height 16
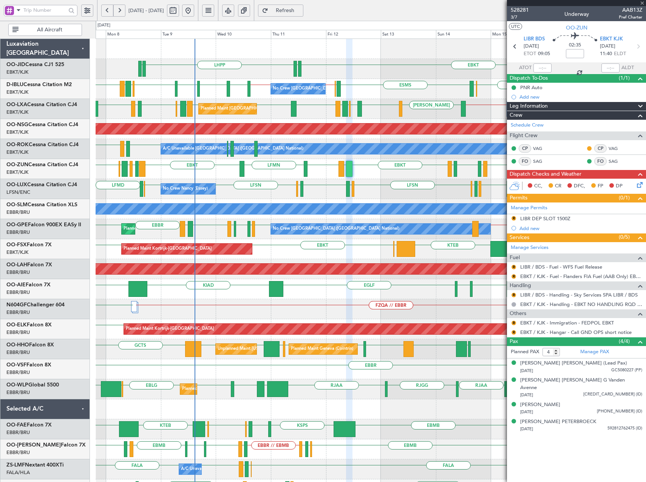
type input "+00:40"
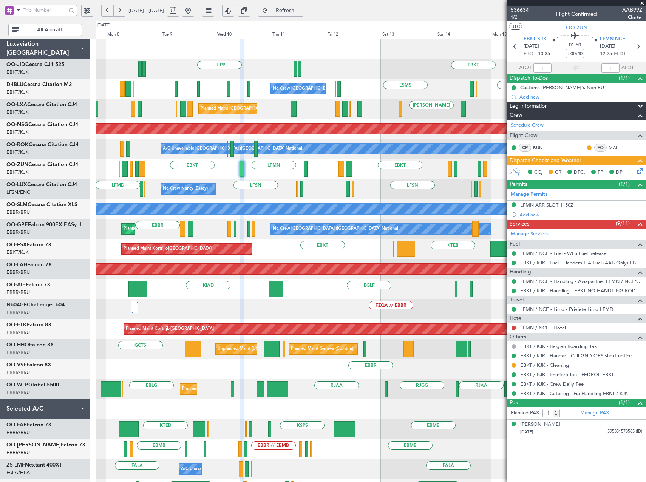
click at [642, 3] on span at bounding box center [643, 3] width 8 height 7
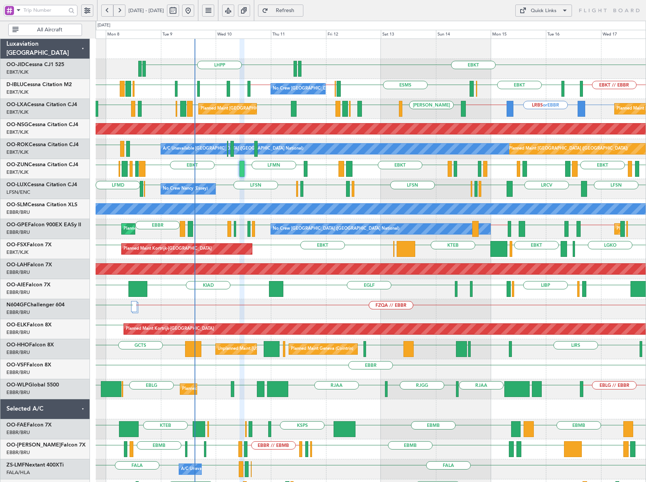
type input "0"
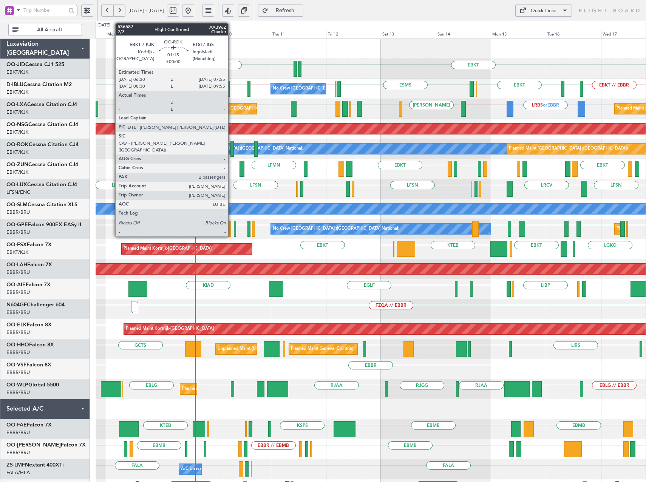
click at [232, 145] on div at bounding box center [232, 149] width 3 height 16
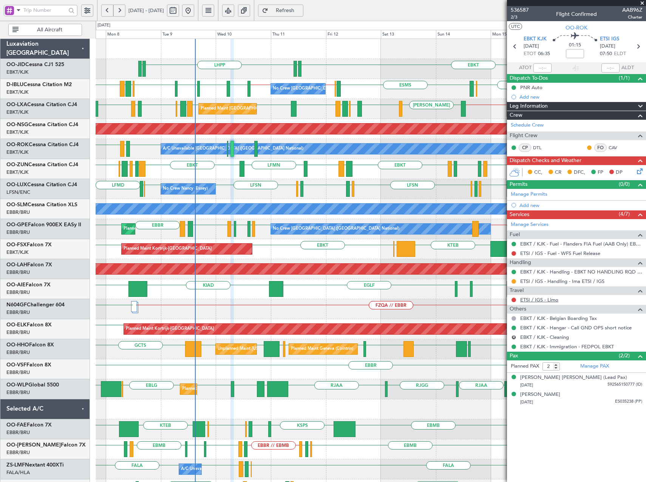
click at [542, 301] on link "ETSI / IGS - Limo" at bounding box center [539, 300] width 38 height 6
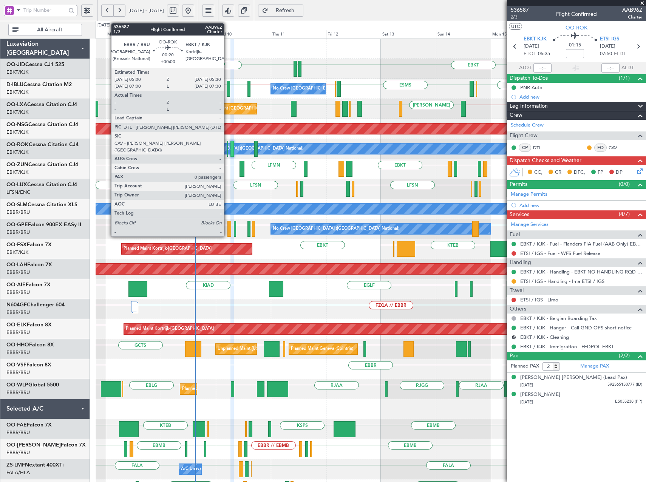
click at [228, 152] on div at bounding box center [228, 149] width 2 height 16
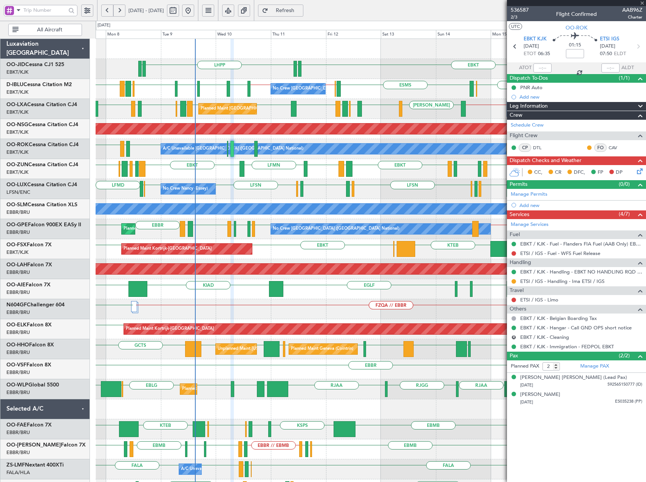
type input "0"
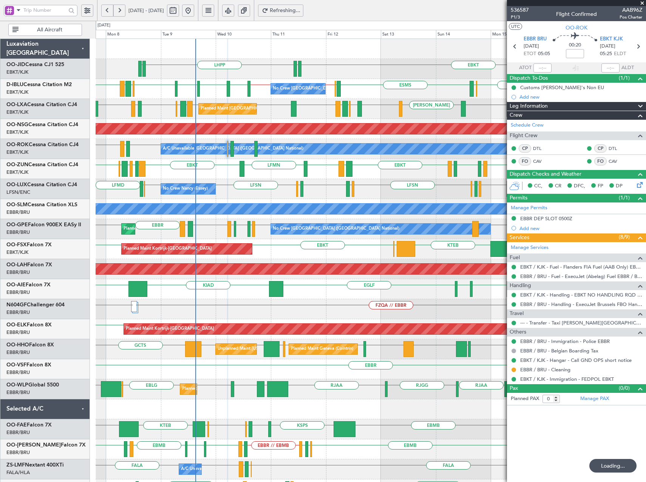
click at [211, 176] on div "EBKT EDDN LHPP EDDN EBKT // EBBR [GEOGRAPHIC_DATA] [GEOGRAPHIC_DATA] EBKT // EB…" at bounding box center [371, 299] width 550 height 521
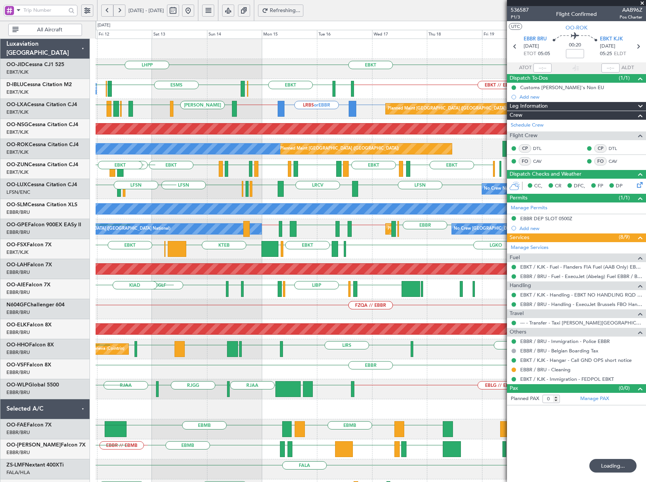
click at [201, 184] on div "EBKT EDDN LHPP EBKT // EBBR [GEOGRAPHIC_DATA] EBKT EBOS ESMS EBOS EBBR // EBKT …" at bounding box center [371, 299] width 550 height 521
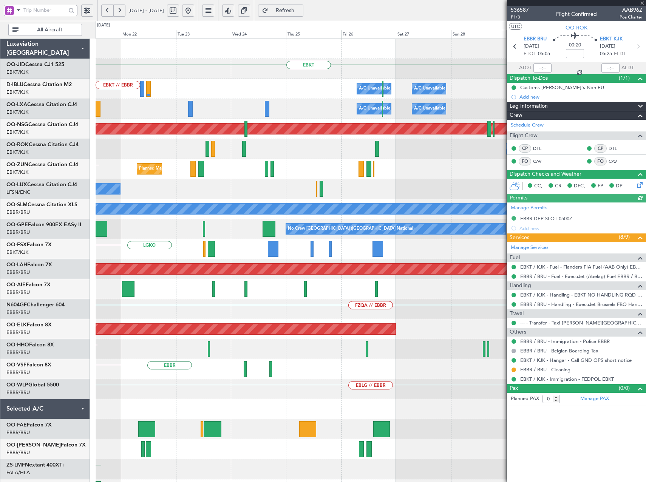
click at [221, 188] on div "EBKT Planned Maint [GEOGRAPHIC_DATA]-[GEOGRAPHIC_DATA] EBKT // EBBR A/C Unavail…" at bounding box center [371, 299] width 550 height 521
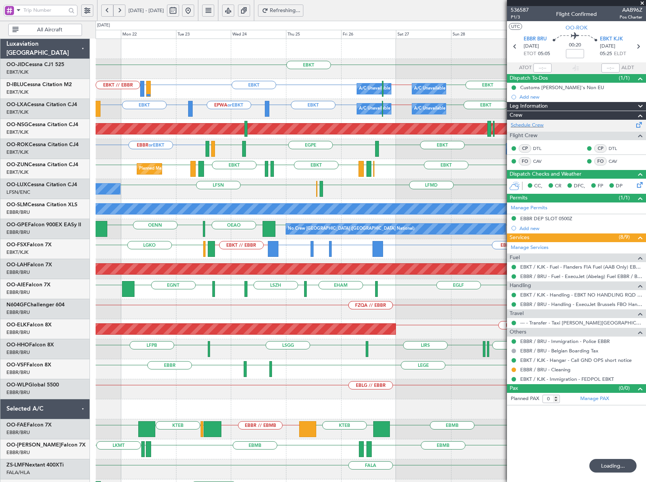
click at [639, 123] on fb-app "[DATE] - [DATE] Refreshing... Quick Links All Aircraft EBKT EBKT Planned Maint …" at bounding box center [323, 249] width 646 height 480
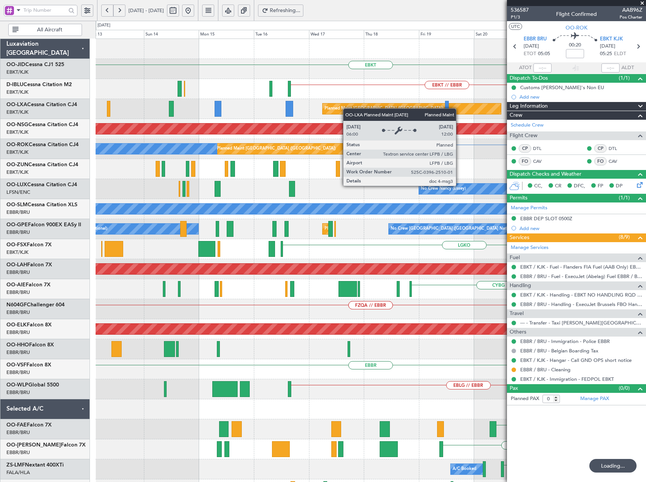
click at [551, 135] on fb-app "[DATE] - [DATE] Refreshing... Quick Links All Aircraft EBKT EBKT // EBBR EBKT L…" at bounding box center [323, 249] width 646 height 480
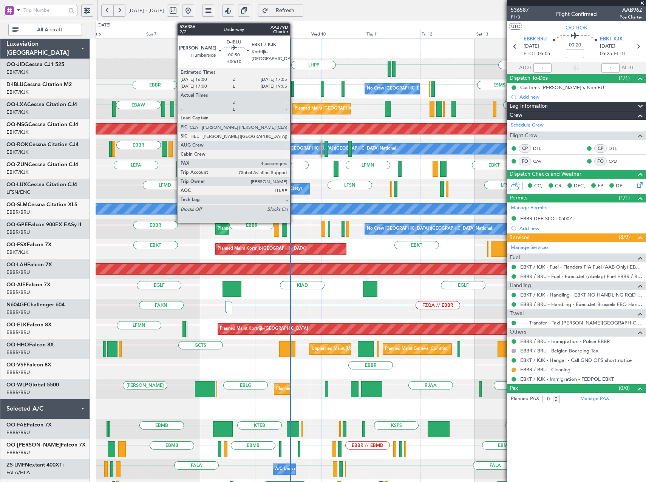
click at [294, 87] on div at bounding box center [292, 89] width 3 height 16
click at [293, 90] on div at bounding box center [292, 89] width 3 height 16
type input "+00:10"
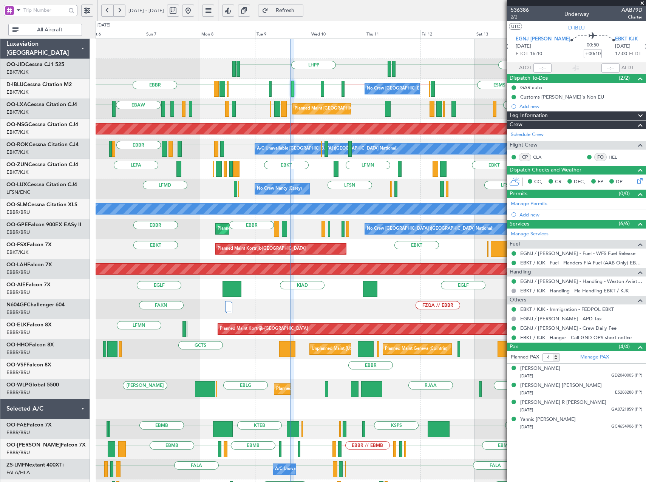
click at [641, 3] on span at bounding box center [643, 3] width 8 height 7
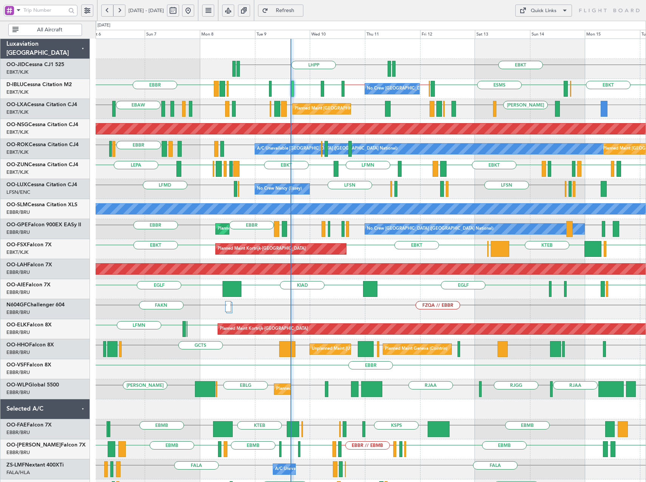
type input "0"
click at [119, 8] on button at bounding box center [119, 11] width 12 height 12
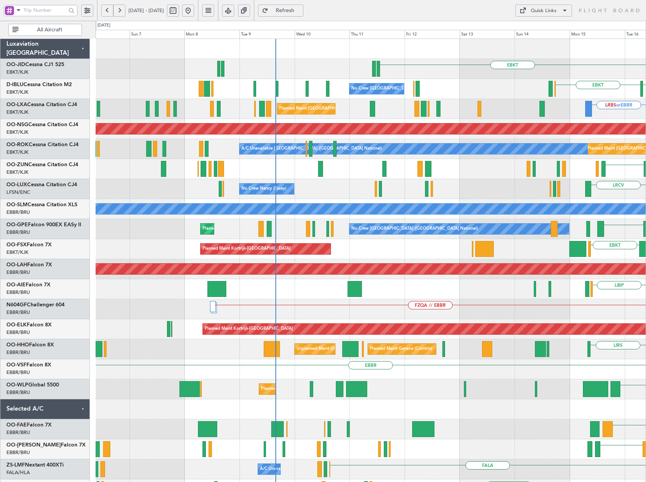
click at [119, 8] on button at bounding box center [119, 11] width 12 height 12
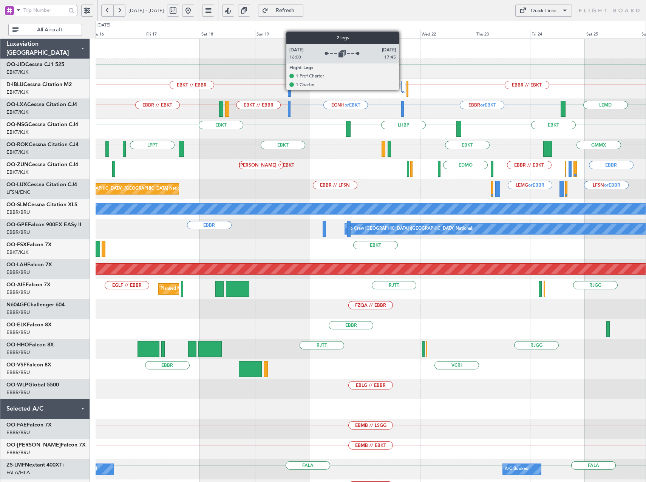
click at [402, 90] on div at bounding box center [402, 86] width 3 height 11
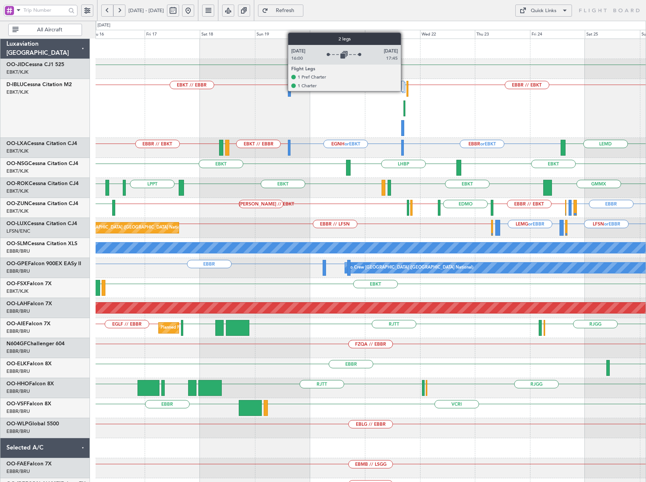
click at [404, 91] on div at bounding box center [402, 86] width 3 height 11
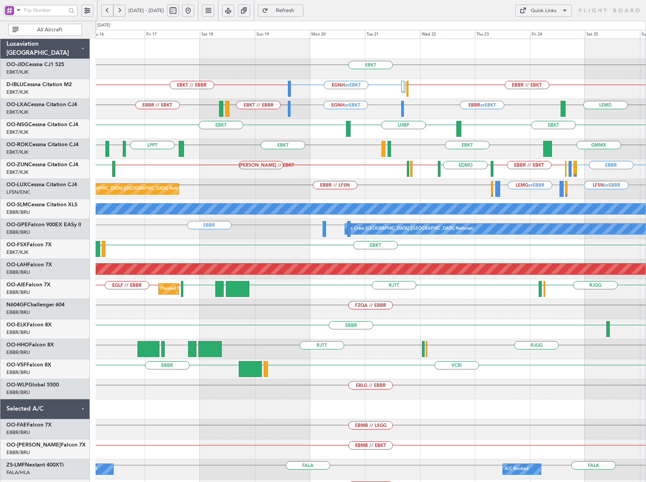
click at [194, 10] on button at bounding box center [188, 11] width 12 height 12
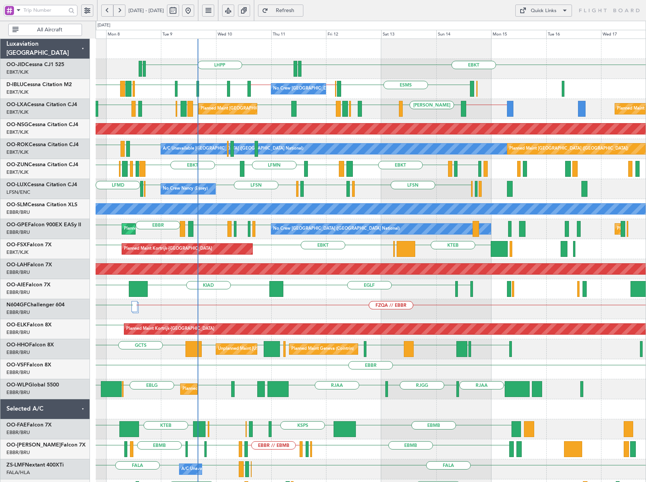
click at [290, 166] on div "EBKT EDDN LHPP EDDN EBKT // EBBR [GEOGRAPHIC_DATA] EBKT [GEOGRAPHIC_DATA] EBKT …" at bounding box center [371, 299] width 550 height 521
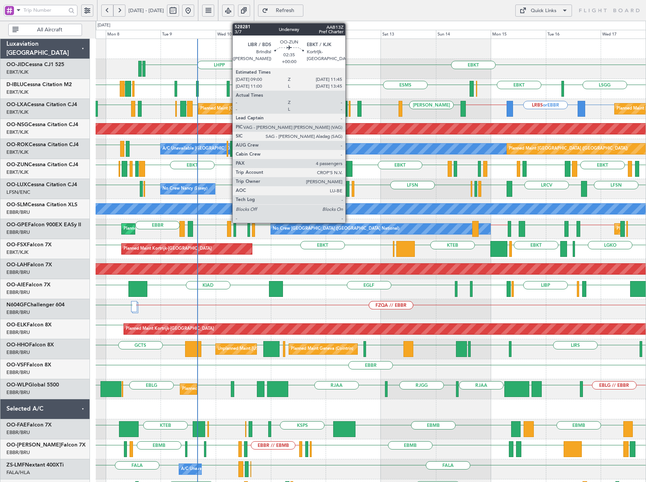
click at [349, 167] on div at bounding box center [349, 169] width 6 height 16
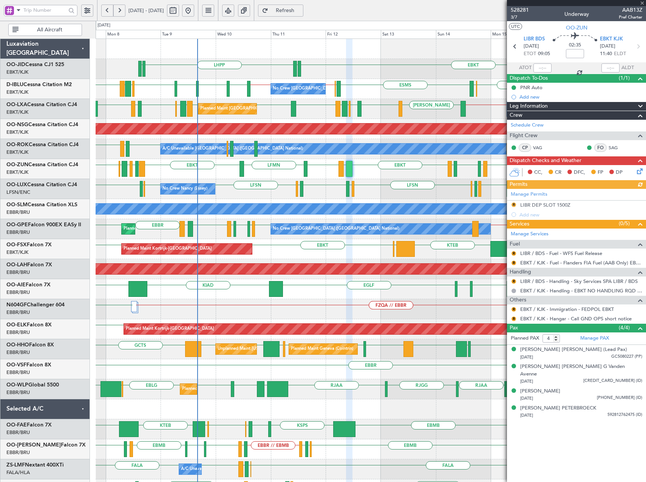
click at [452, 50] on div at bounding box center [371, 49] width 550 height 20
click at [642, 2] on span at bounding box center [643, 3] width 8 height 7
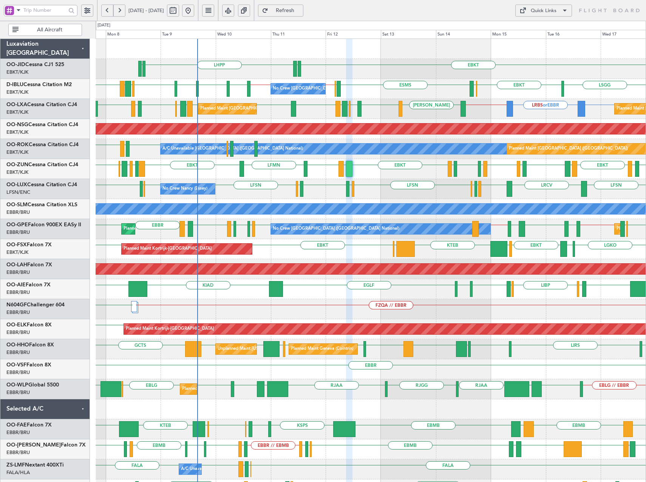
type input "0"
click at [546, 6] on button "Quick Links" at bounding box center [543, 11] width 57 height 12
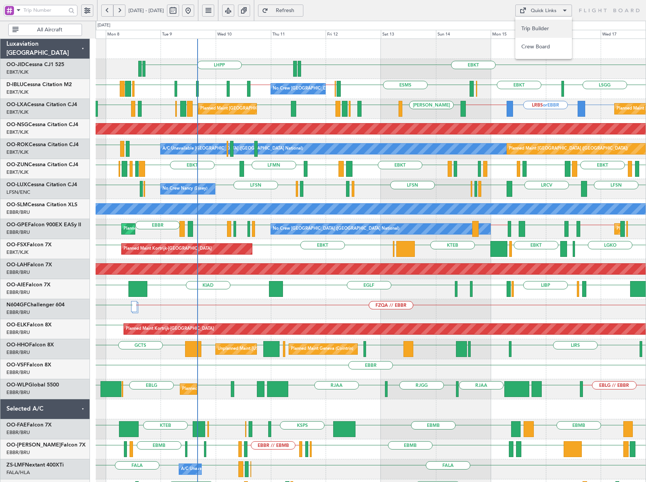
click at [558, 21] on button "Trip Builder" at bounding box center [543, 29] width 57 height 18
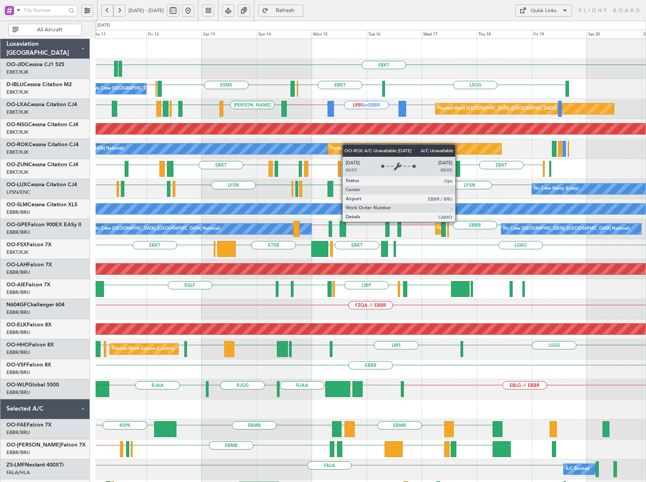
click at [316, 145] on div "EBKT EDDN LHPP EDDN LSGG EBKT EBOS ESMS EBOS EBBR // EBKT No Crew Brussels (Bru…" at bounding box center [371, 299] width 550 height 521
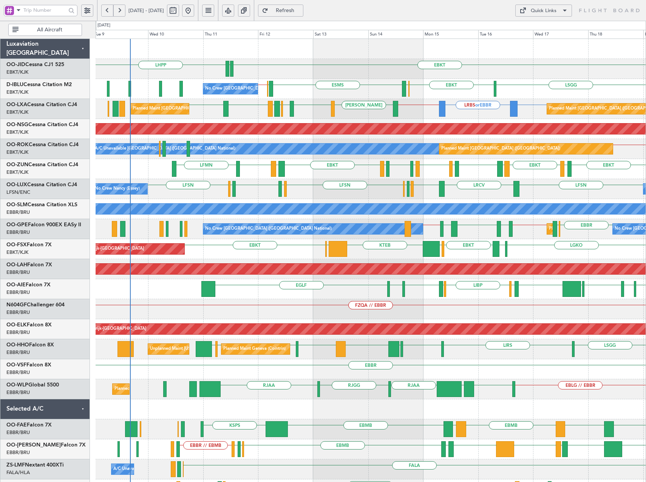
click at [324, 190] on div "EBKT EDDN LHPP No Crew Brussels (Brussels National) LSGG EBKT EBOS ESMS EBOS EB…" at bounding box center [371, 299] width 550 height 521
drag, startPoint x: 319, startPoint y: 11, endPoint x: 430, endPoint y: 77, distance: 129.5
click at [301, 11] on span "Refresh" at bounding box center [285, 10] width 31 height 5
click at [546, 10] on div "Quick Links" at bounding box center [544, 11] width 26 height 8
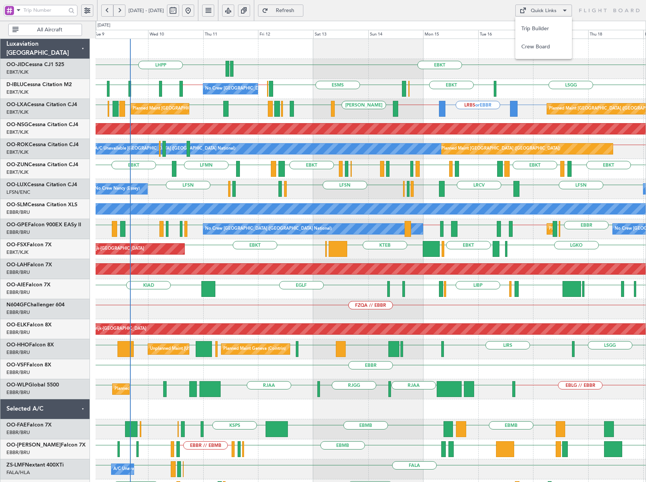
click at [545, 25] on button "Trip Builder" at bounding box center [543, 29] width 57 height 18
click at [43, 201] on div "EBKT EDDN LHPP LSGG EBKT EBOS ESMS EBOS EBBR // EBKT EBKT // EBBR LSZH EBKT EGN…" at bounding box center [323, 255] width 646 height 469
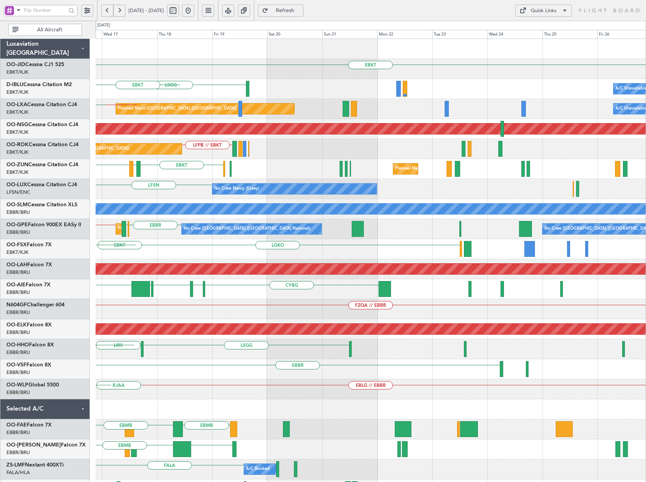
click at [0, 213] on html "09 Sep 2025 - 19 Sep 2025 Refresh Quick Links All Aircraft EBKT LSGG A/C Unavai…" at bounding box center [323, 244] width 646 height 489
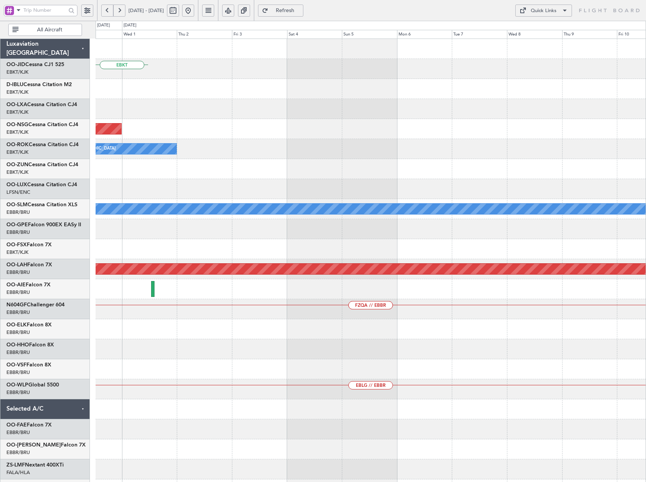
click at [20, 249] on div "EBKT Planned Maint Paris (Le Bourget) Owner Kortrijk-Wevelgem A/C Unavailable M…" at bounding box center [323, 255] width 646 height 469
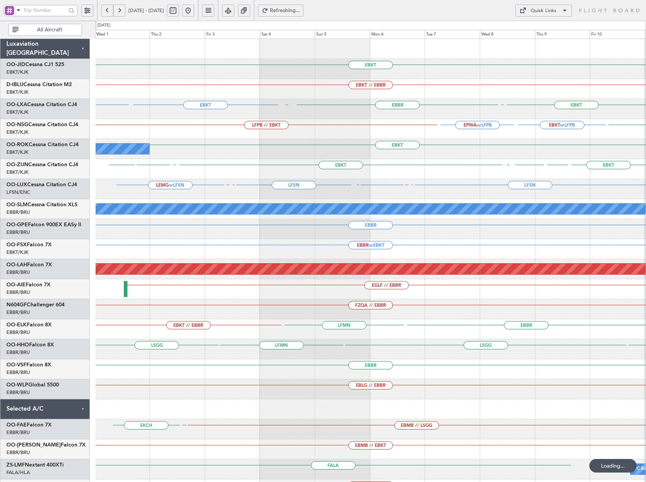
click at [307, 259] on div "EBKT EBKT // EBBR EPWA or EBKT EBKT EBKT EBBR LGSM LFTH LFPB // EBKT EBKT or LF…" at bounding box center [371, 279] width 550 height 481
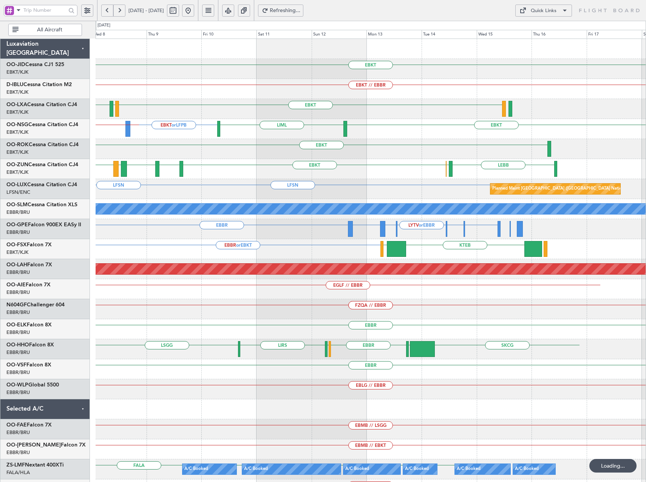
click at [314, 169] on div "EBKT EBKT LIMP EBKT LIBD LEBB EBOS" at bounding box center [371, 169] width 550 height 20
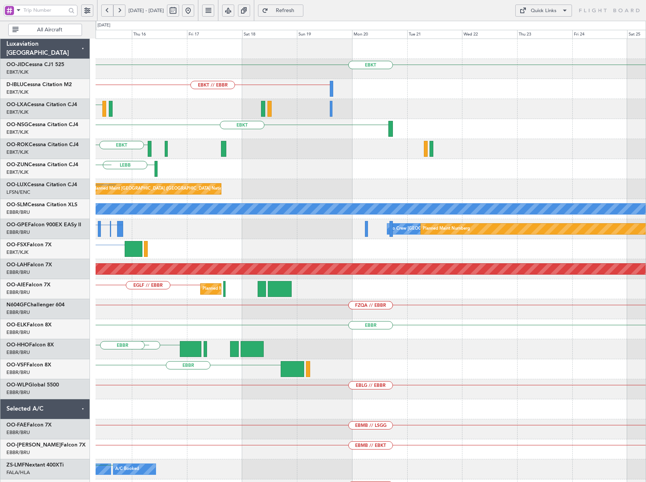
click at [463, 216] on div "EBKT EBKT // EBBR EBKT EBKT EBKT LEBB EBOS EBKT Planned Maint Brussels (Brussel…" at bounding box center [371, 279] width 550 height 481
